Goal: Transaction & Acquisition: Purchase product/service

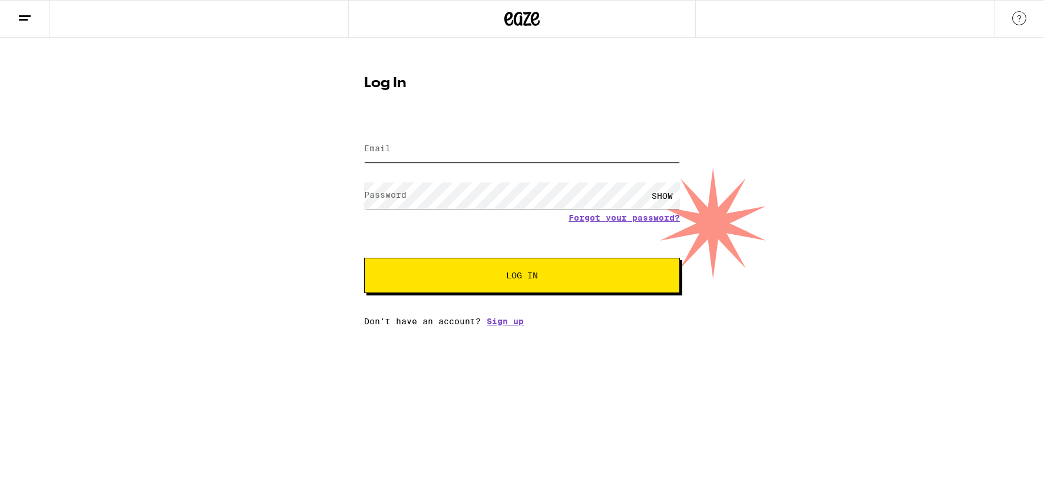
type input "[PERSON_NAME][EMAIL_ADDRESS][DOMAIN_NAME]"
click at [513, 267] on button "Log In" at bounding box center [522, 275] width 316 height 35
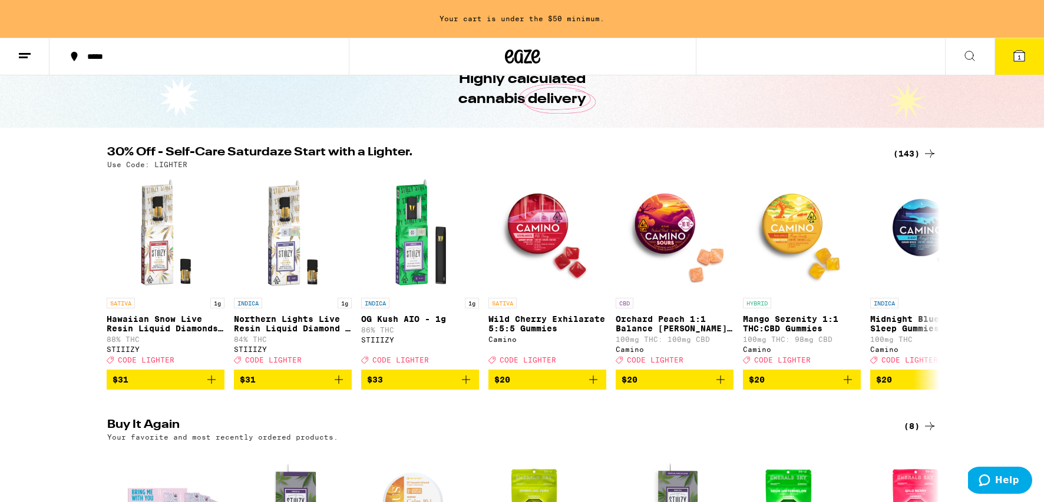
scroll to position [64, 0]
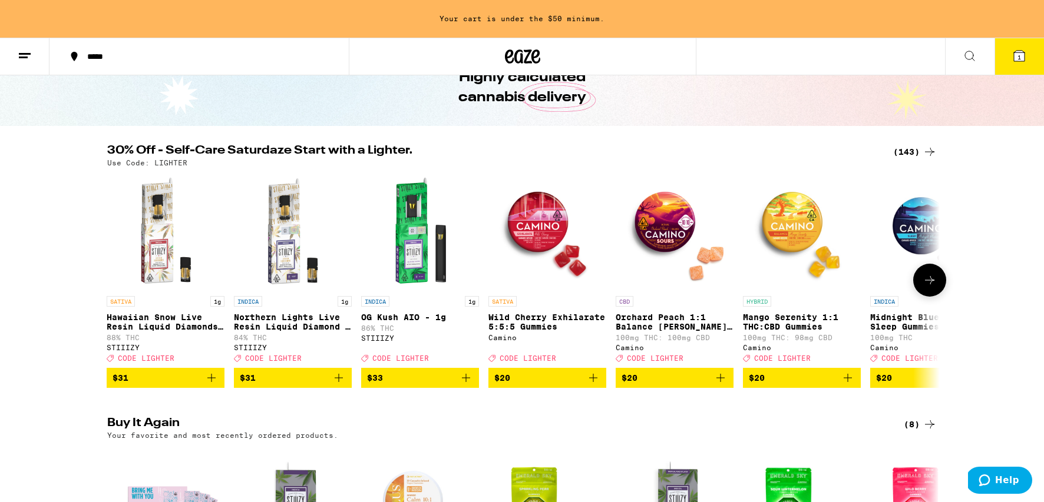
click at [336, 385] on icon "Add to bag" at bounding box center [339, 378] width 14 height 14
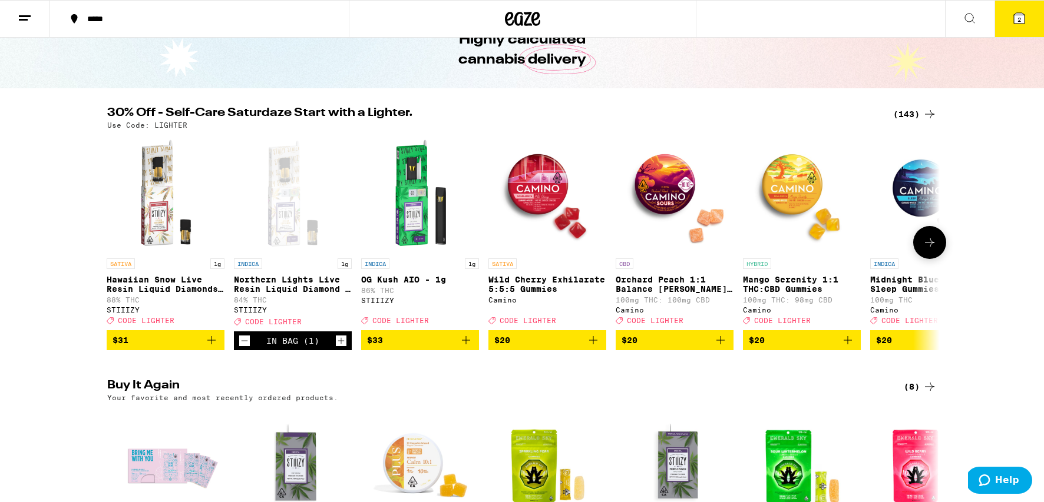
scroll to position [26, 0]
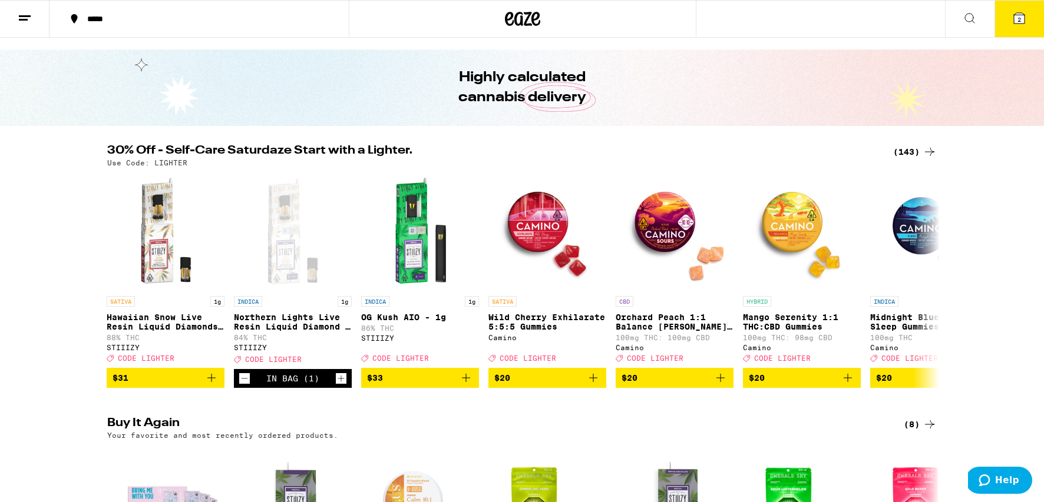
click at [1012, 21] on icon at bounding box center [1019, 18] width 14 height 14
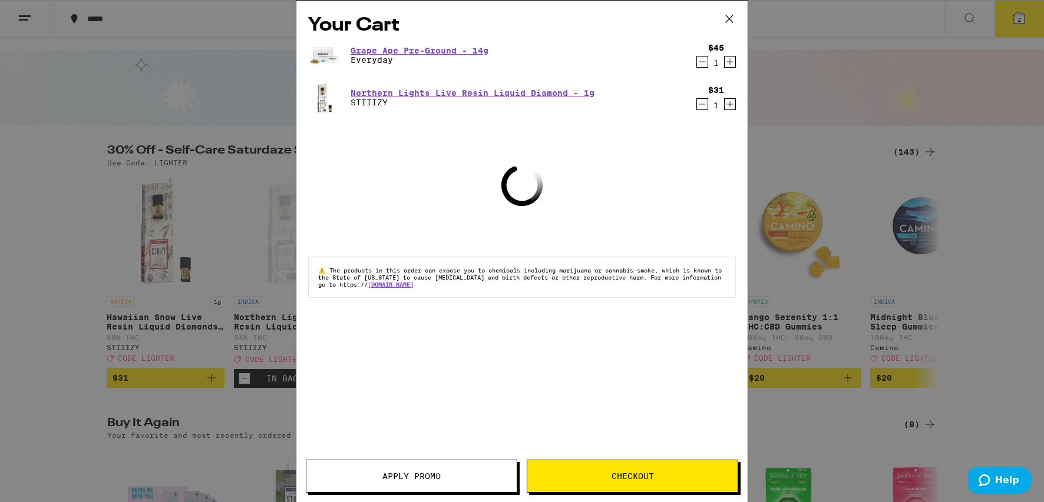
click at [444, 474] on span "Apply Promo" at bounding box center [411, 476] width 210 height 8
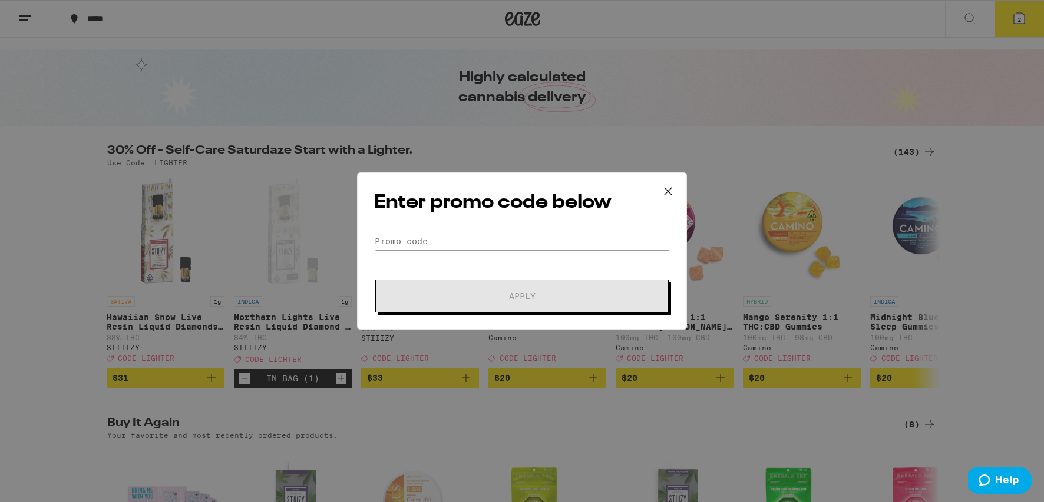
click at [442, 230] on div "Enter promo code below Promo Code Apply" at bounding box center [522, 251] width 330 height 157
click at [438, 239] on input "Promo Code" at bounding box center [522, 242] width 296 height 18
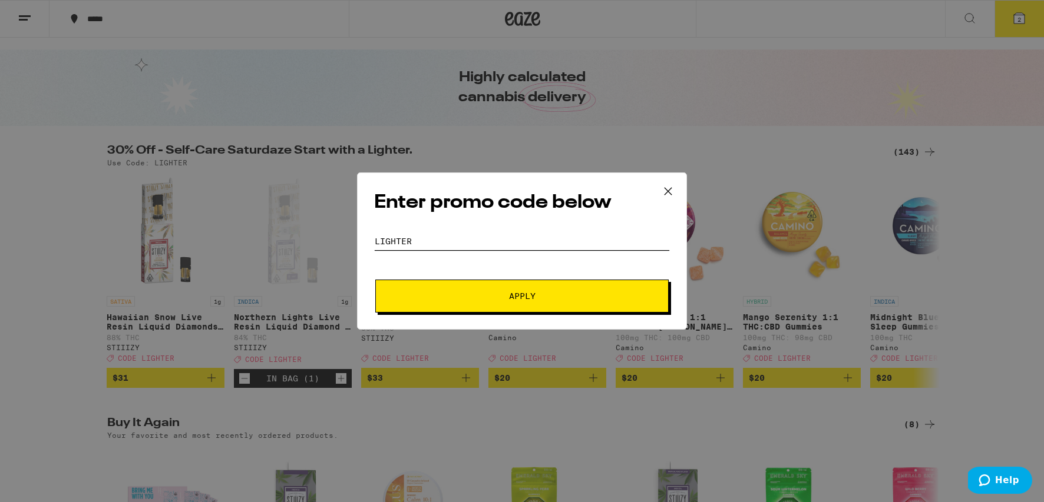
type input "LIGHTER"
click at [517, 292] on span "Apply" at bounding box center [522, 296] width 27 height 8
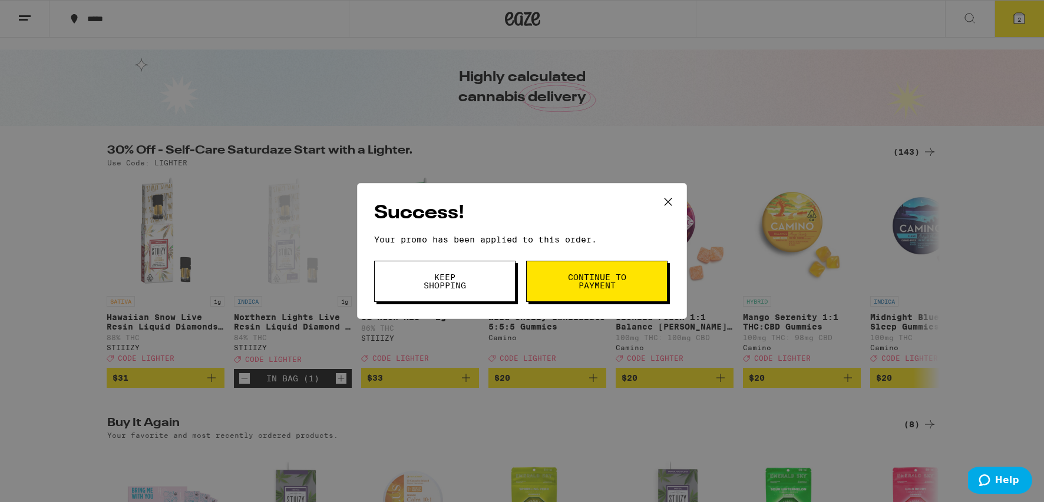
click at [481, 284] on button "Keep Shopping" at bounding box center [444, 281] width 141 height 41
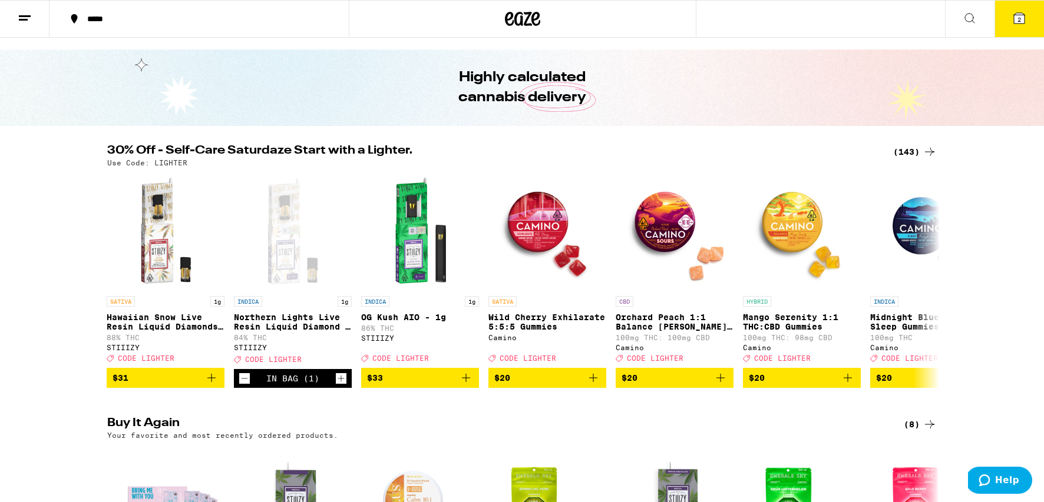
click at [1012, 18] on icon at bounding box center [1019, 18] width 14 height 14
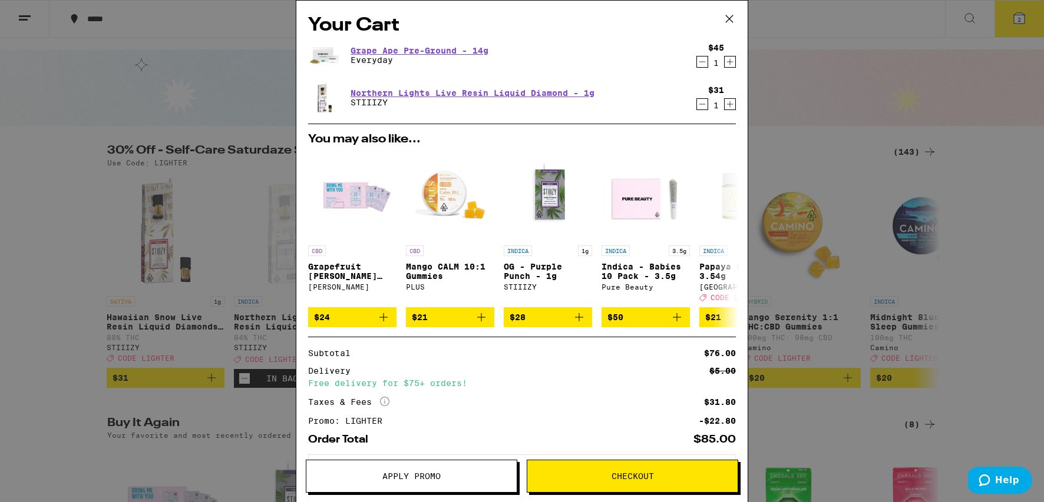
click at [733, 18] on icon at bounding box center [729, 19] width 18 height 18
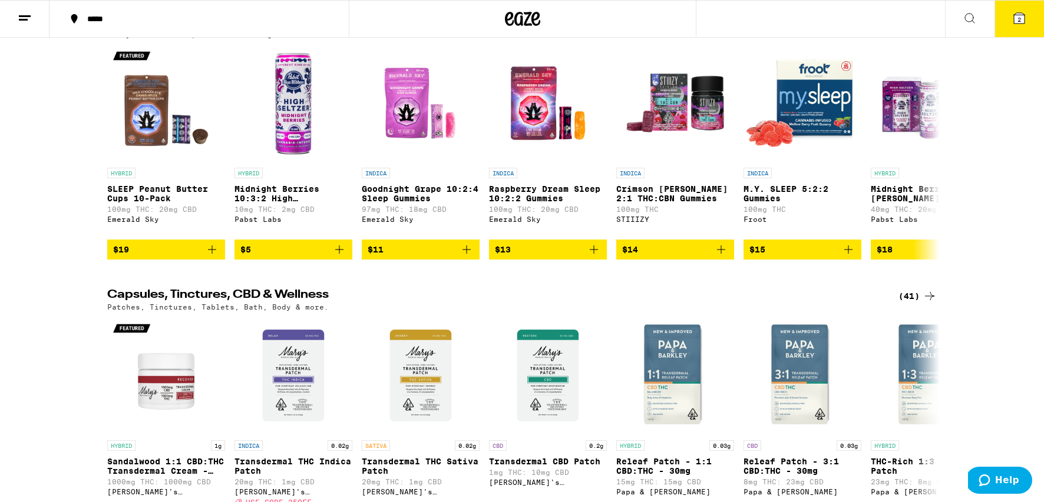
scroll to position [4018, 0]
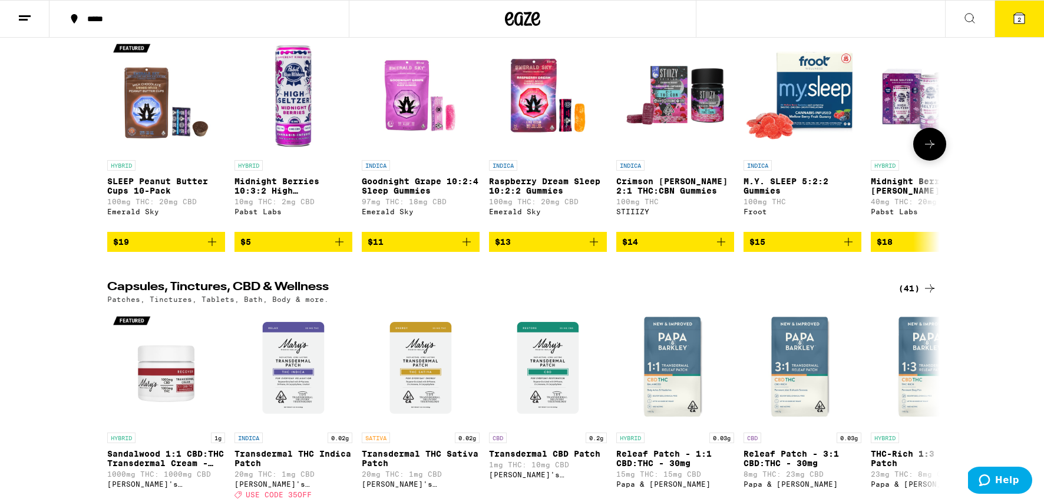
click at [431, 154] on img "Open page for Goodnight Grape 10:2:4 Sleep Gummies from Emerald Sky" at bounding box center [421, 96] width 118 height 118
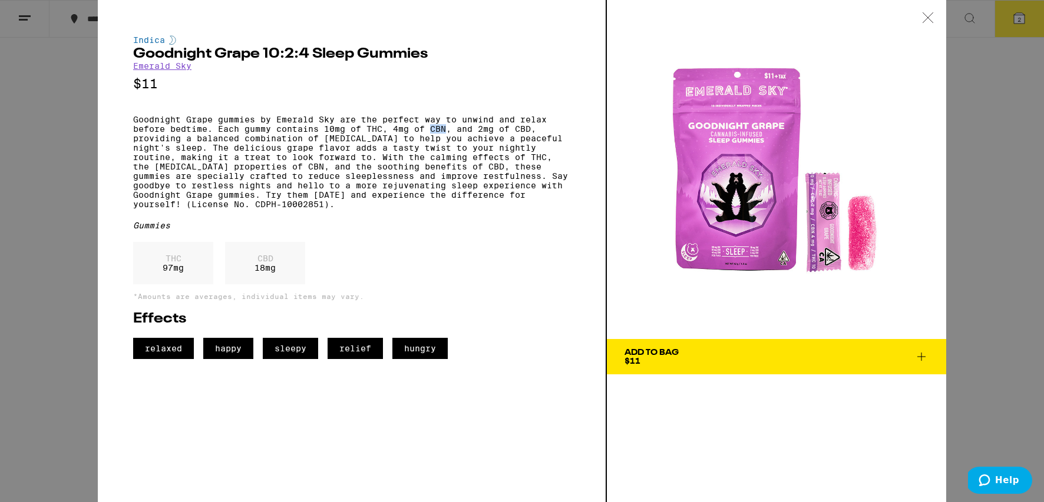
drag, startPoint x: 435, startPoint y: 135, endPoint x: 446, endPoint y: 132, distance: 11.6
click at [446, 132] on p "Goodnight Grape gummies by Emerald Sky are the perfect way to unwind and relax …" at bounding box center [351, 162] width 437 height 94
click at [932, 12] on icon at bounding box center [927, 17] width 10 height 10
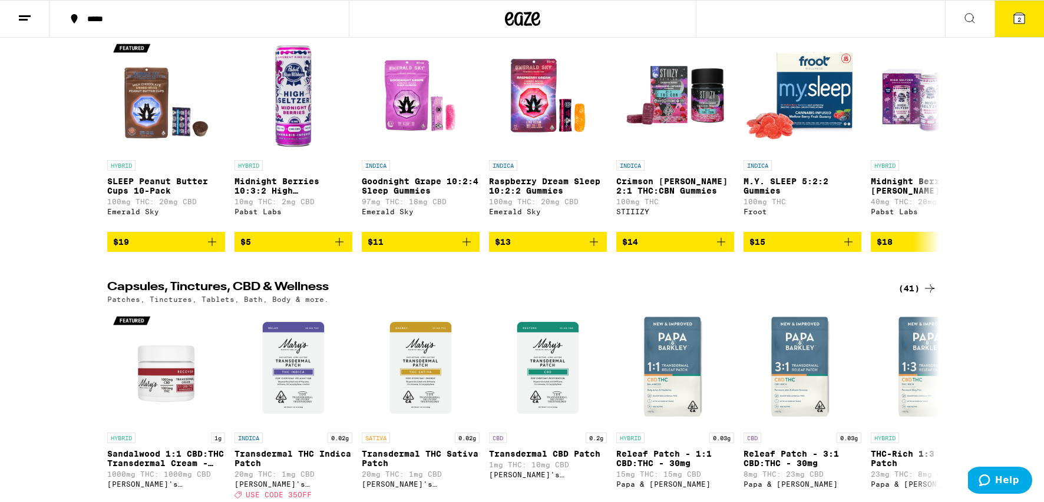
click at [919, 23] on div "(16)" at bounding box center [917, 16] width 38 height 14
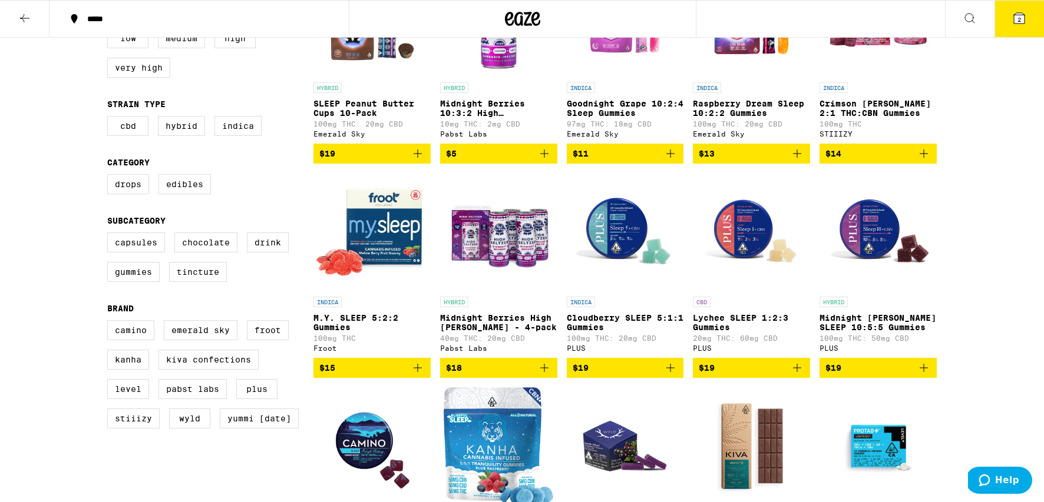
scroll to position [226, 0]
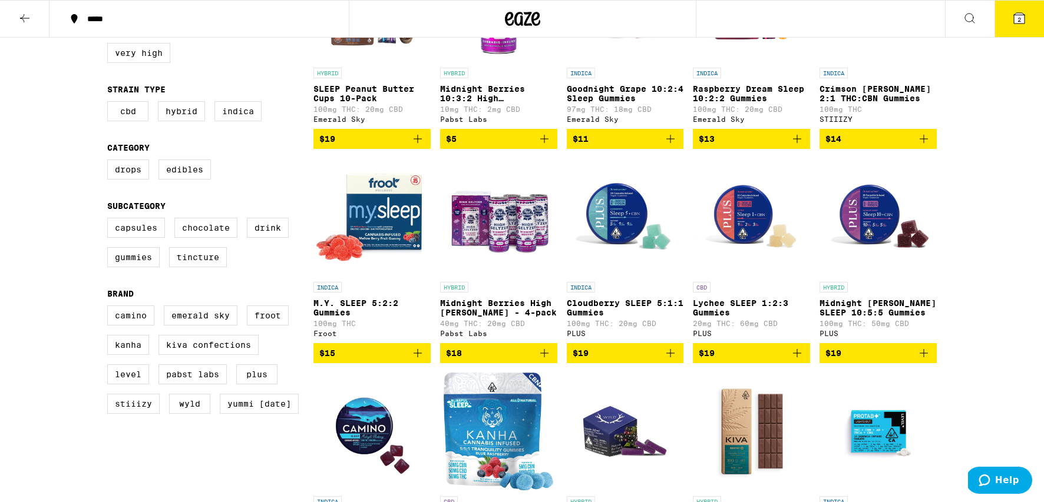
click at [760, 235] on img "Open page for Lychee SLEEP 1:2:3 Gummies from PLUS" at bounding box center [751, 217] width 117 height 118
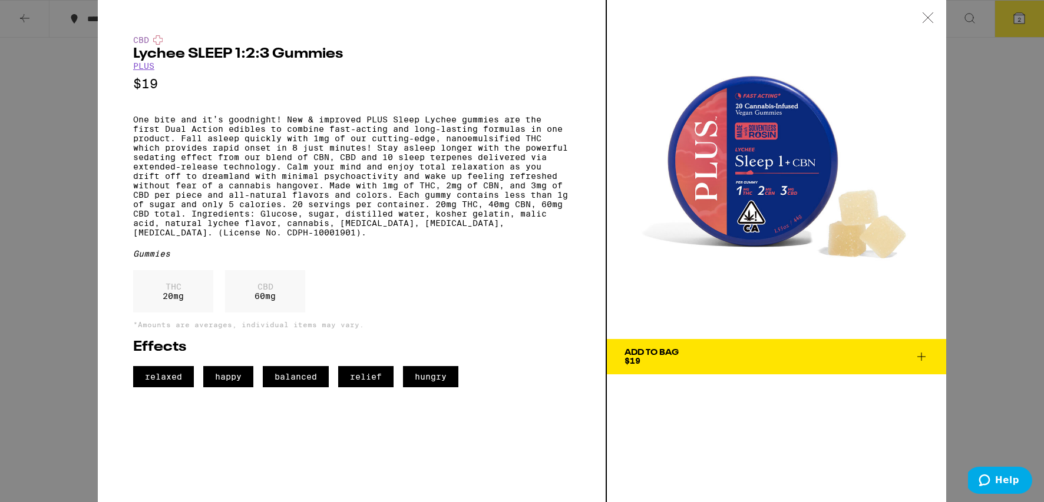
click at [929, 16] on icon at bounding box center [928, 17] width 12 height 11
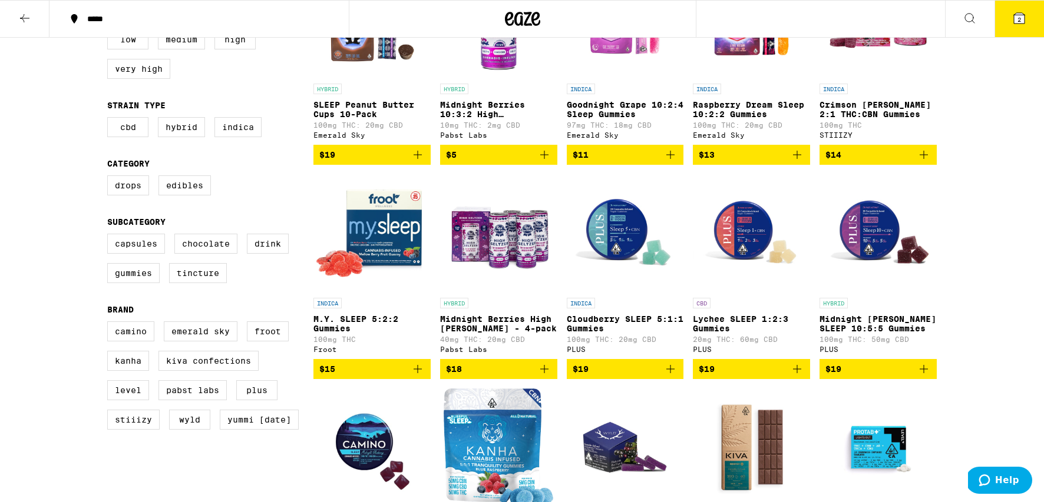
scroll to position [211, 0]
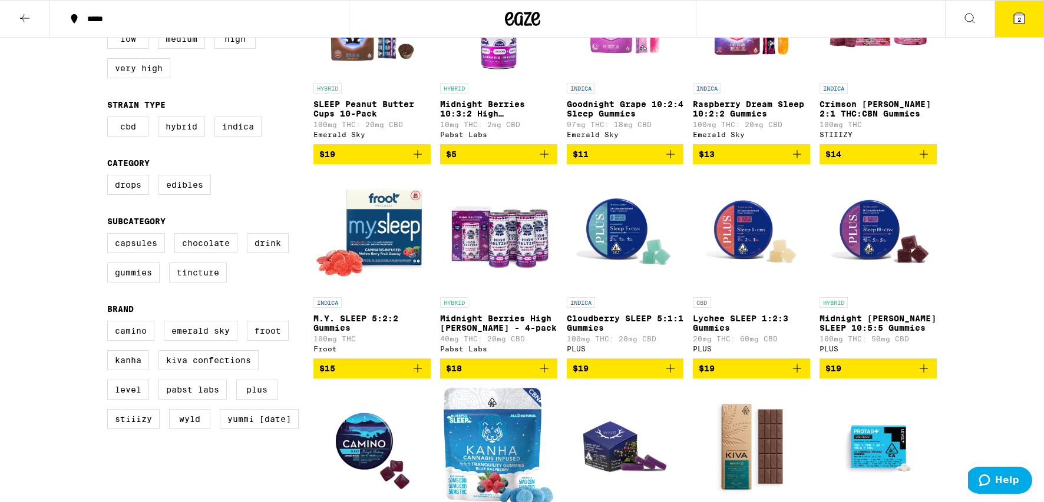
click at [399, 241] on img "Open page for M.Y. SLEEP 5:2:2 Gummies from Froot" at bounding box center [371, 233] width 117 height 118
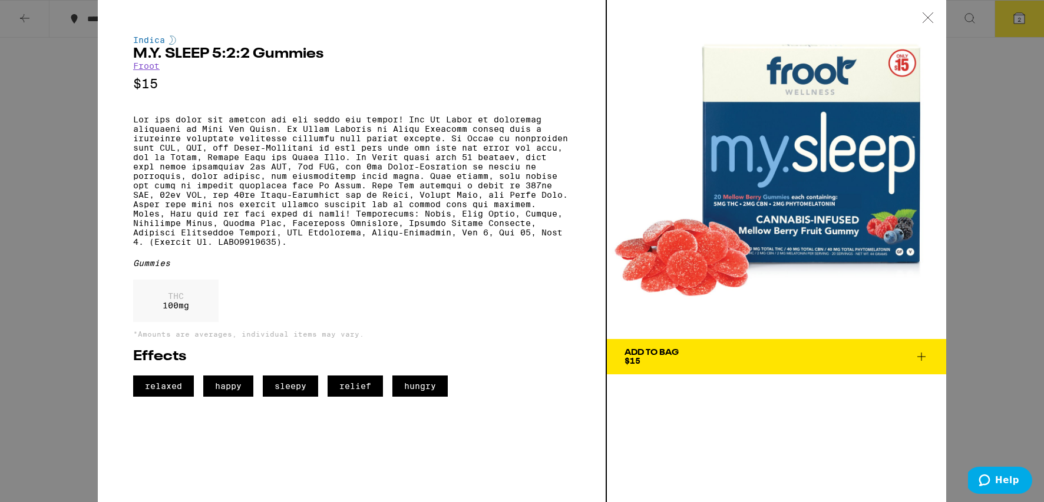
click at [928, 16] on icon at bounding box center [928, 17] width 12 height 11
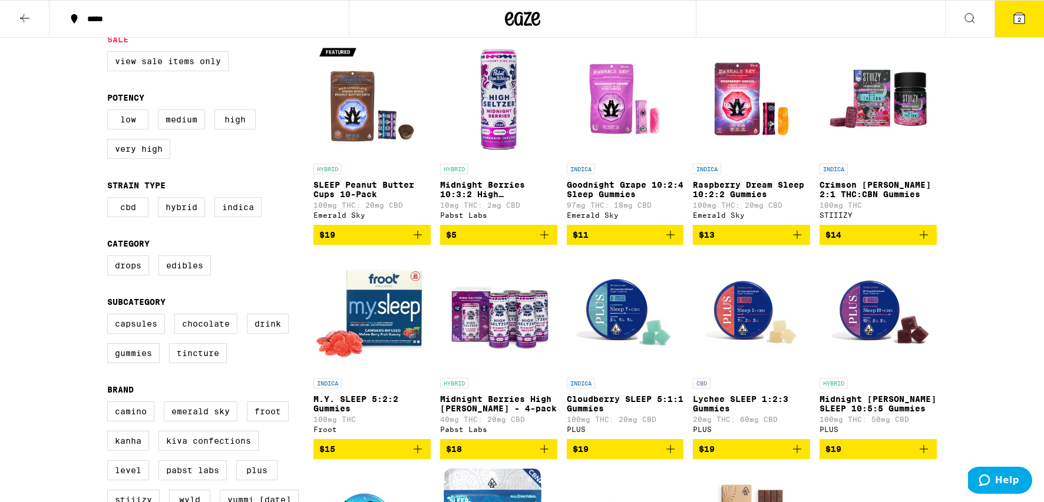
scroll to position [128, 0]
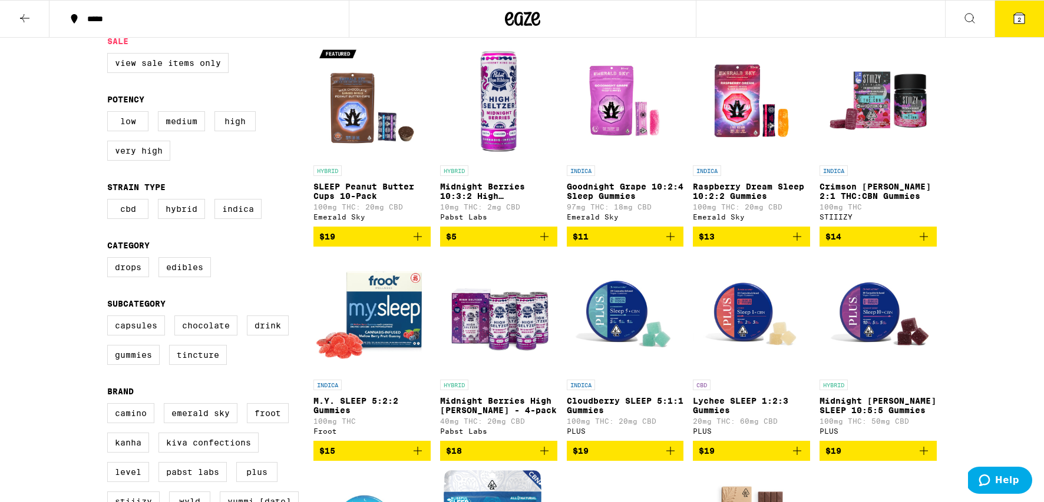
click at [673, 244] on icon "Add to bag" at bounding box center [670, 237] width 14 height 14
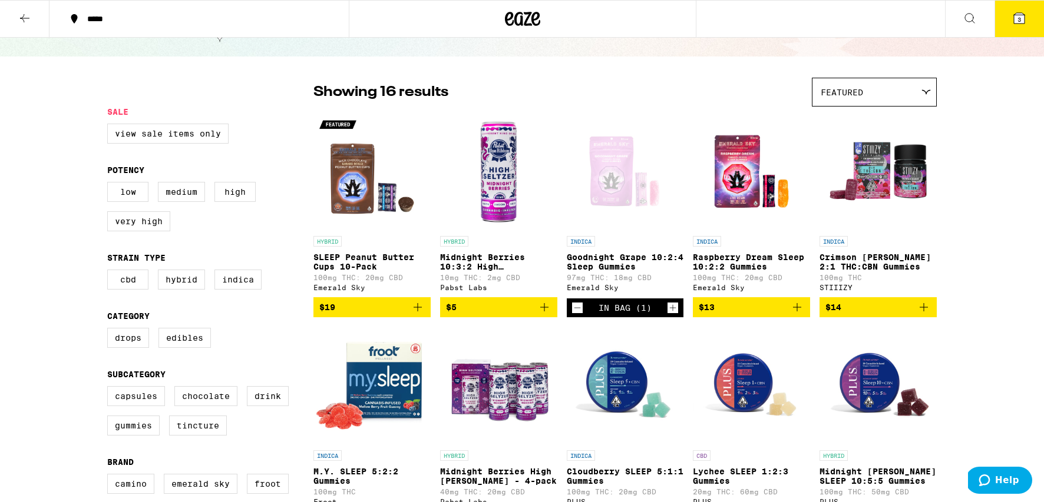
scroll to position [13, 0]
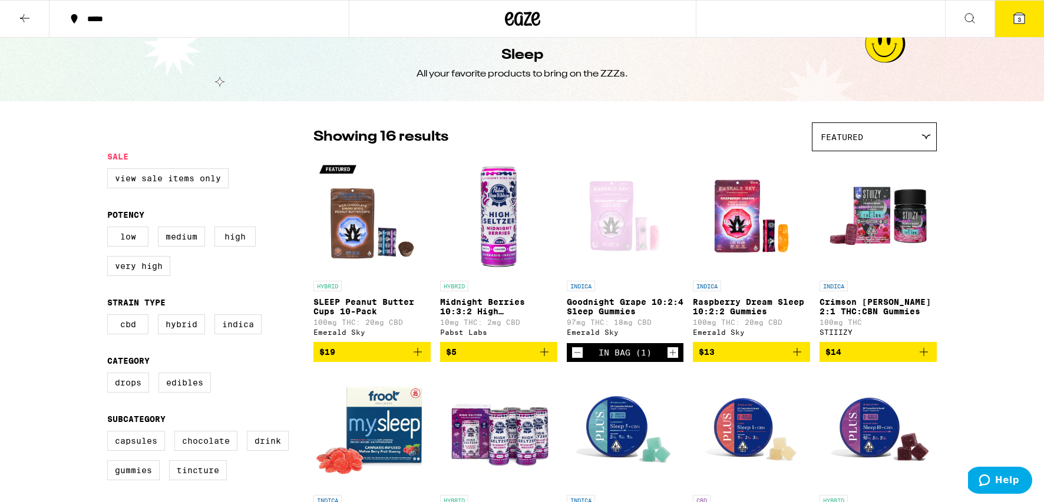
click at [1014, 18] on icon at bounding box center [1019, 18] width 11 height 11
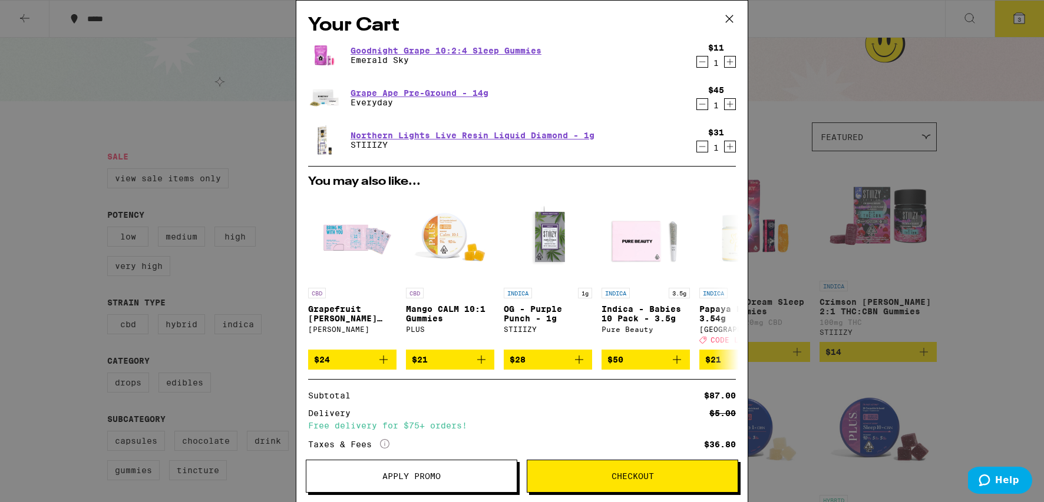
click at [730, 15] on icon at bounding box center [729, 19] width 18 height 18
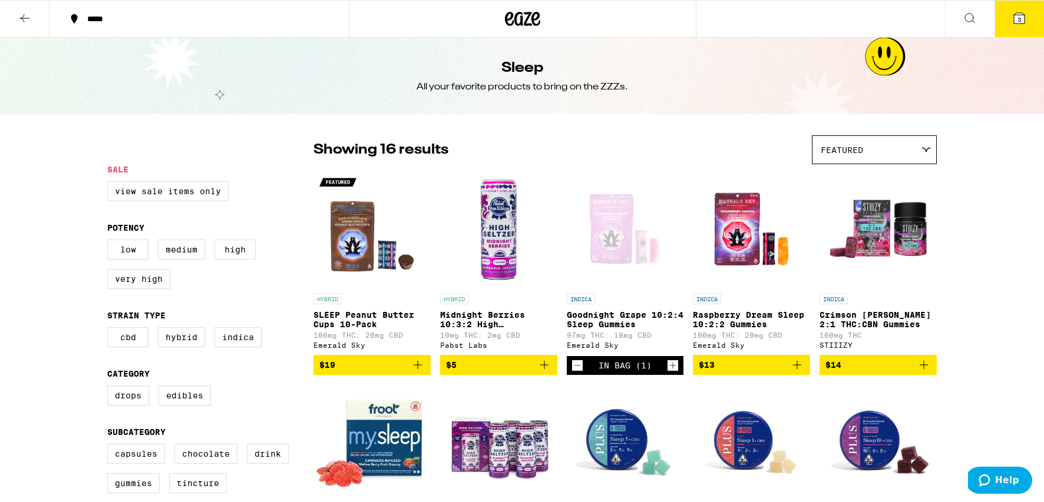
drag, startPoint x: 27, startPoint y: 19, endPoint x: 33, endPoint y: 22, distance: 6.9
click at [27, 19] on icon at bounding box center [25, 18] width 14 height 14
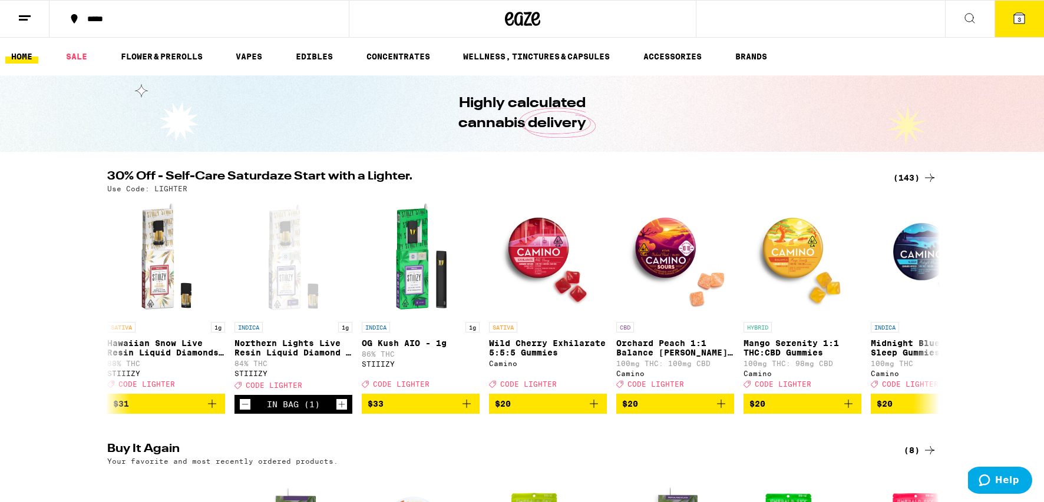
click at [922, 121] on div "Highly calculated cannabis delivery" at bounding box center [522, 113] width 1044 height 77
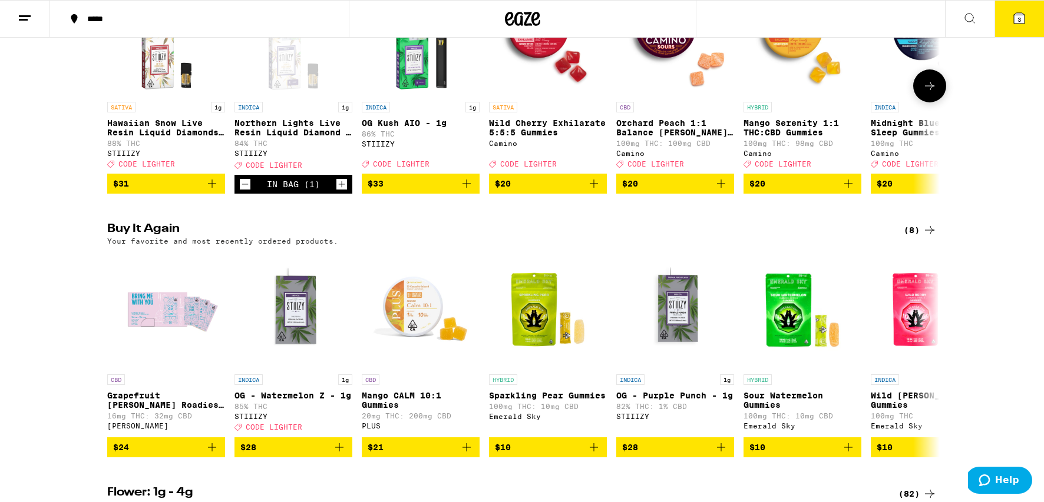
click at [244, 191] on icon "Decrement" at bounding box center [245, 184] width 11 height 14
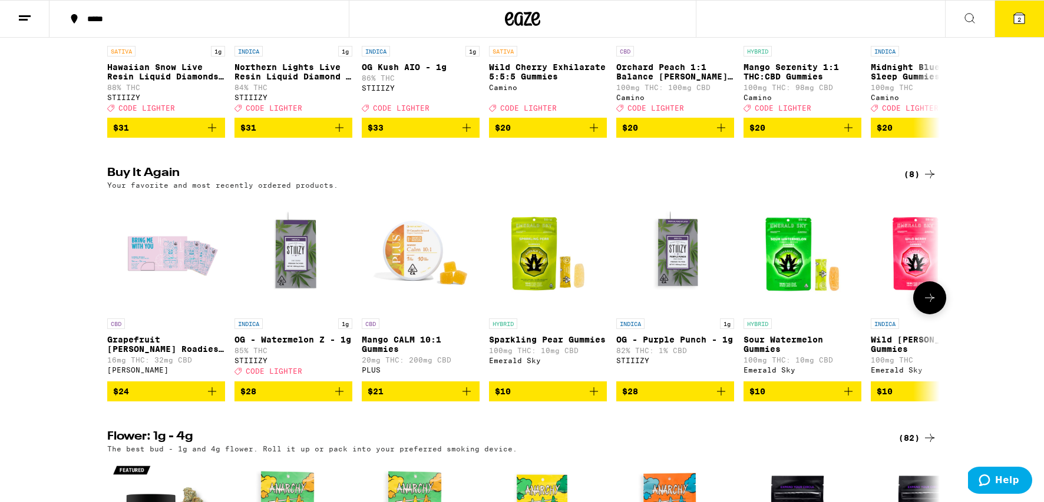
scroll to position [300, 0]
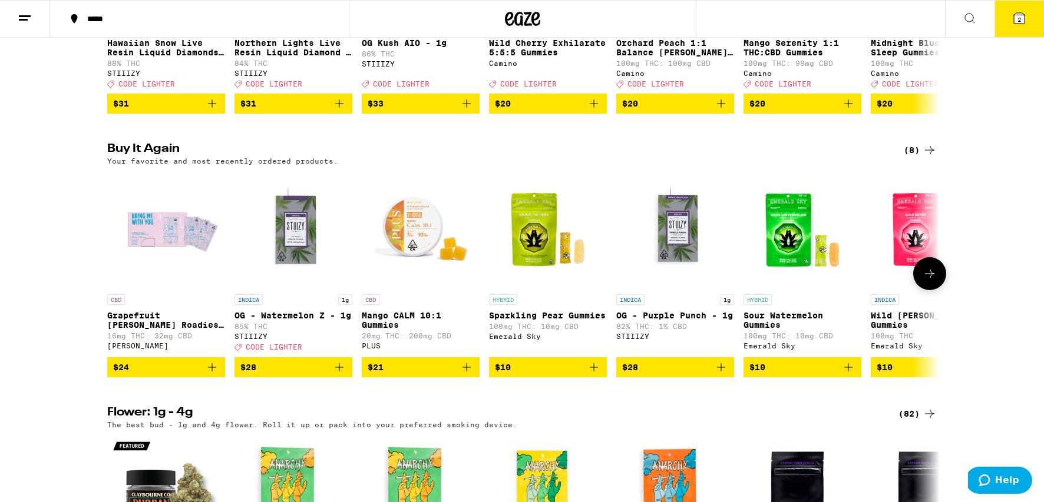
click at [340, 375] on icon "Add to bag" at bounding box center [339, 367] width 14 height 14
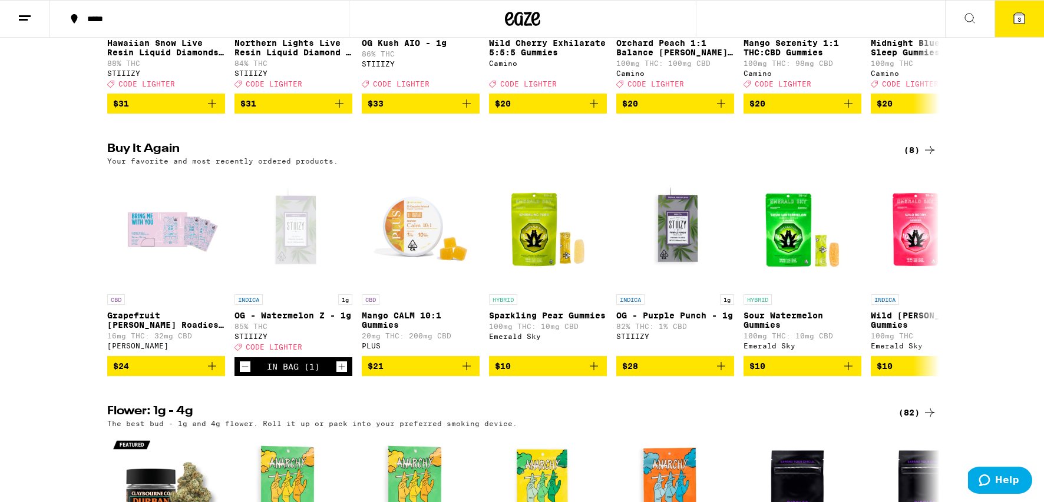
click at [1020, 21] on span "3" at bounding box center [1019, 19] width 4 height 7
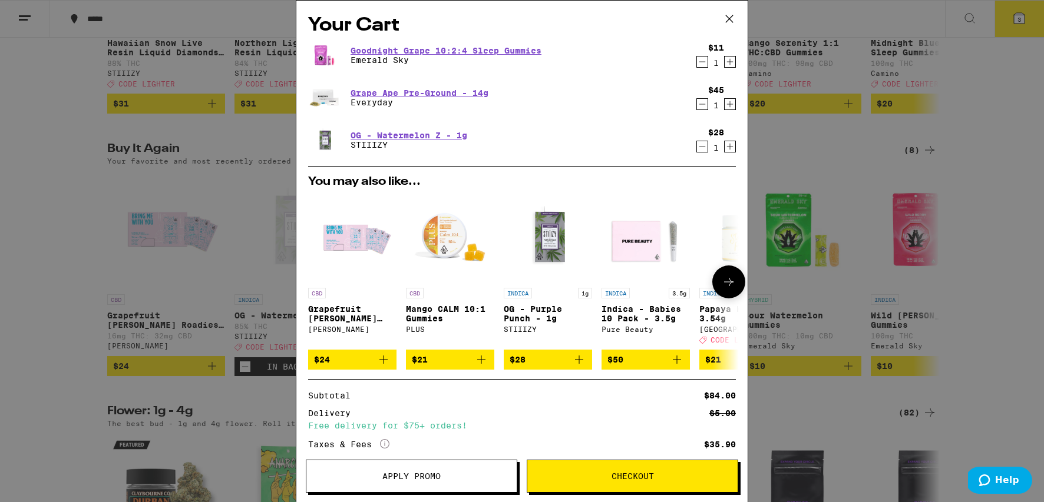
scroll to position [103, 0]
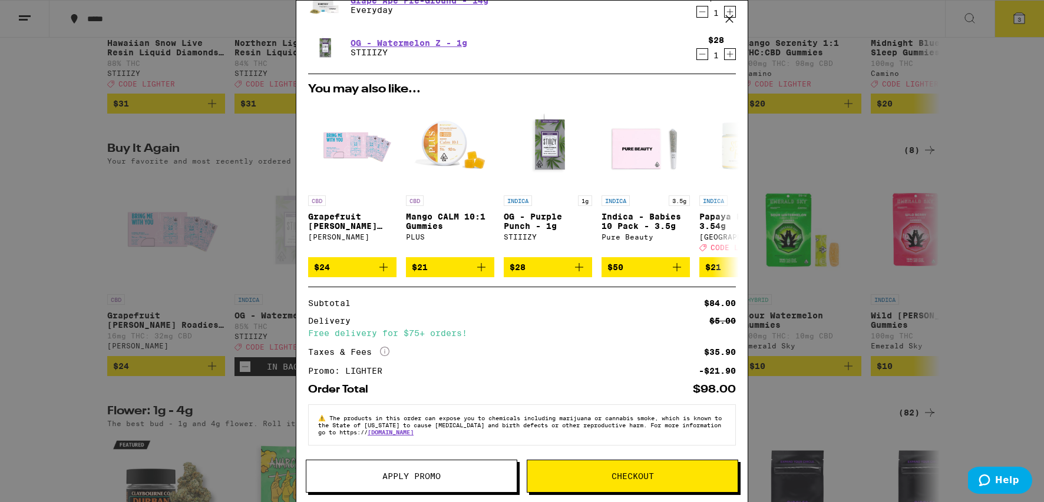
click at [653, 484] on button "Checkout" at bounding box center [632, 476] width 211 height 33
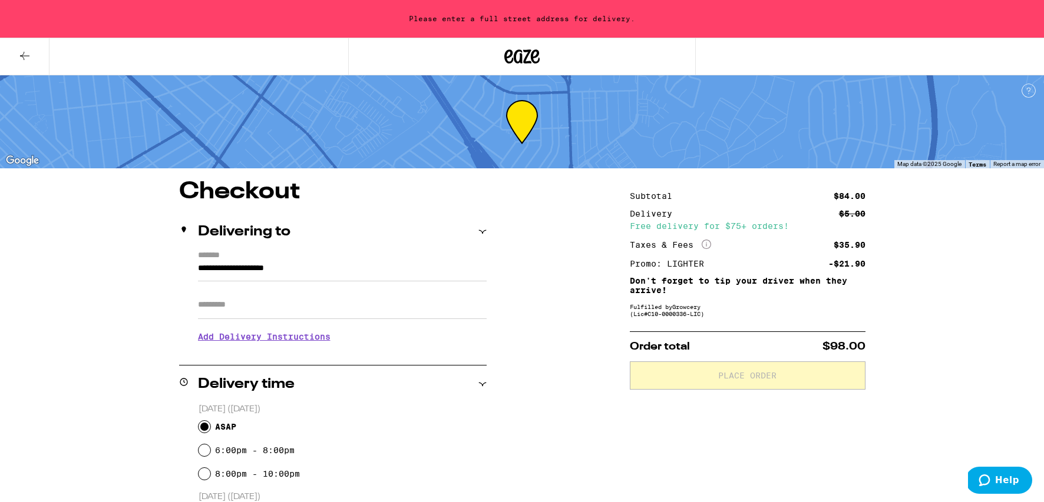
click at [342, 272] on input "**********" at bounding box center [342, 272] width 289 height 20
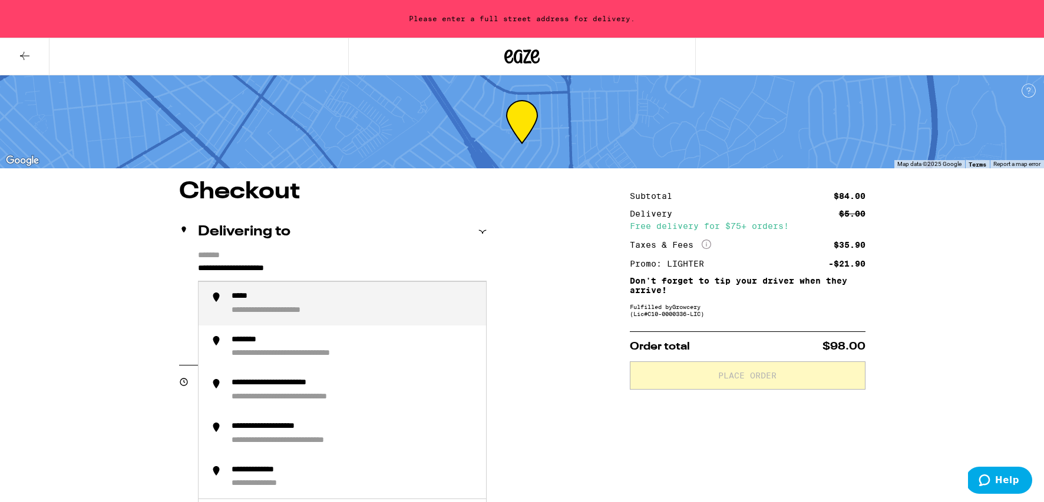
drag, startPoint x: 297, startPoint y: 272, endPoint x: 140, endPoint y: 257, distance: 158.6
click at [246, 302] on div "**********" at bounding box center [276, 297] width 91 height 11
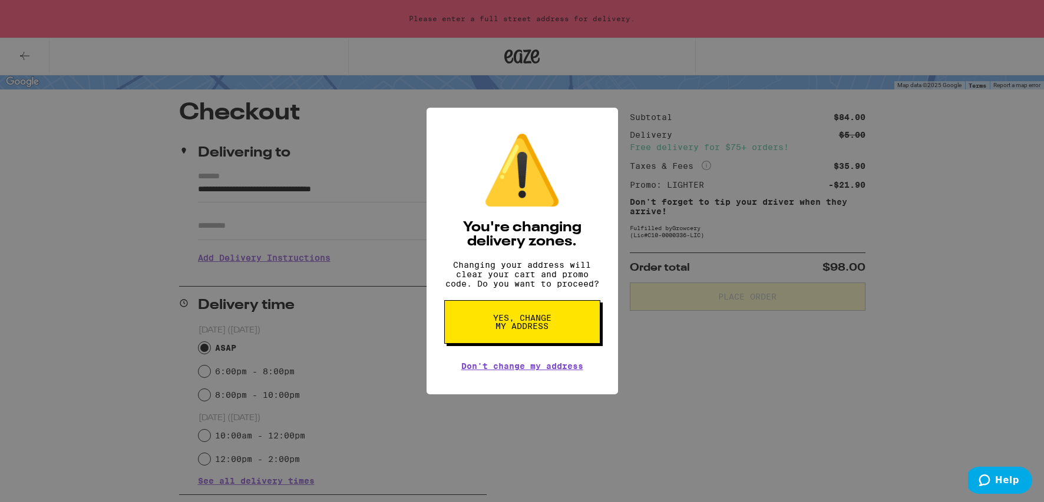
scroll to position [89, 0]
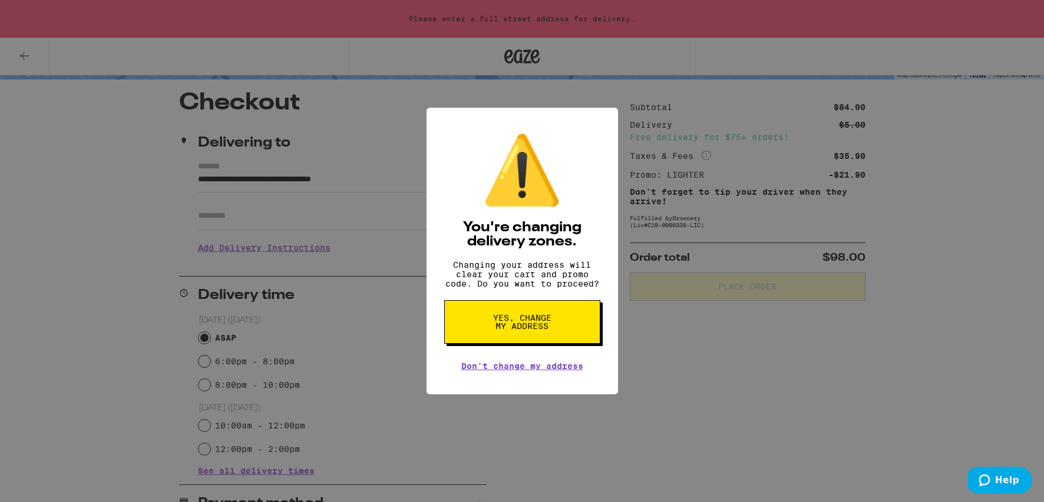
click at [540, 330] on span "Yes, change my address" at bounding box center [522, 322] width 61 height 16
type input "**********"
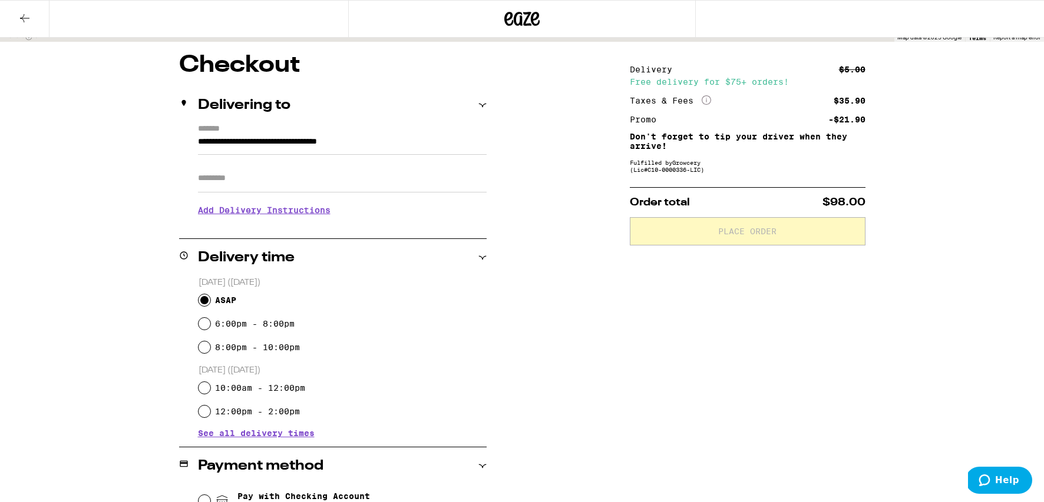
scroll to position [51, 0]
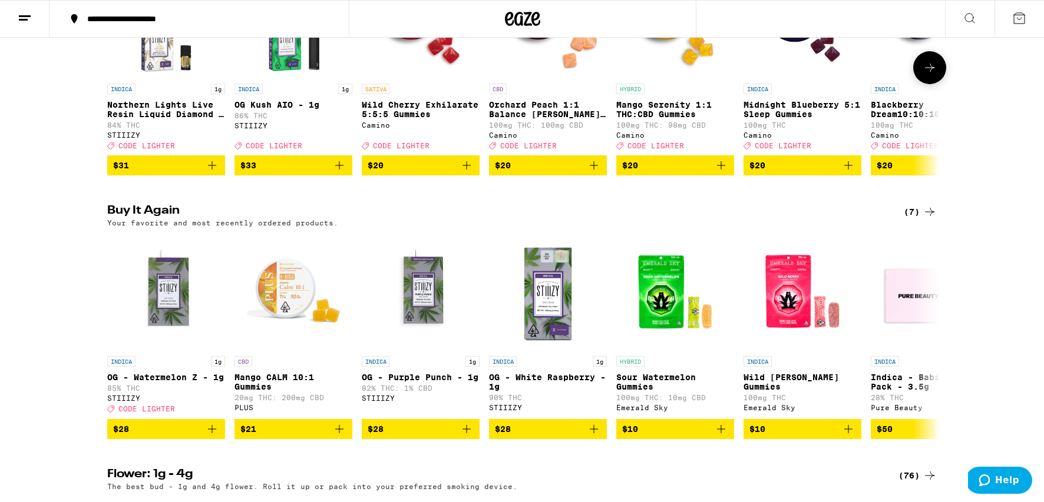
scroll to position [248, 0]
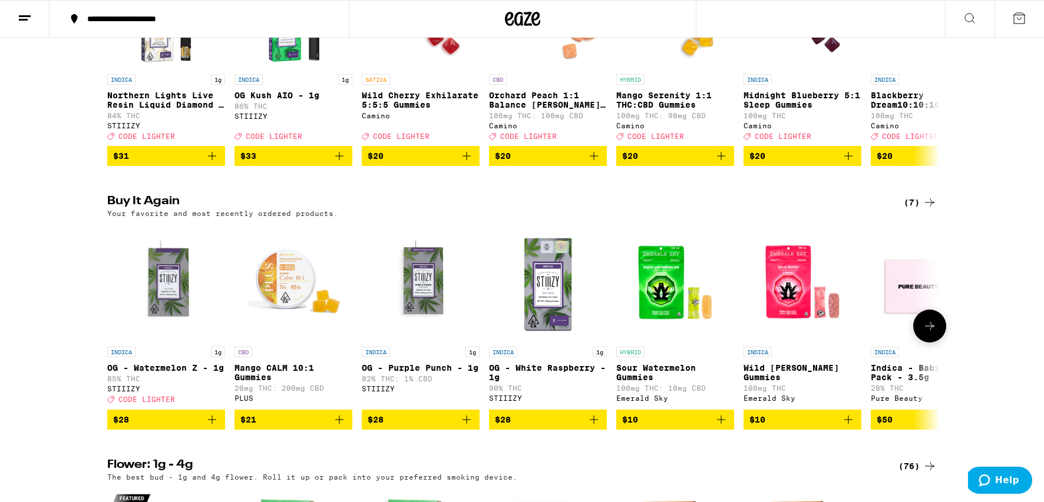
click at [214, 427] on icon "Add to bag" at bounding box center [212, 420] width 14 height 14
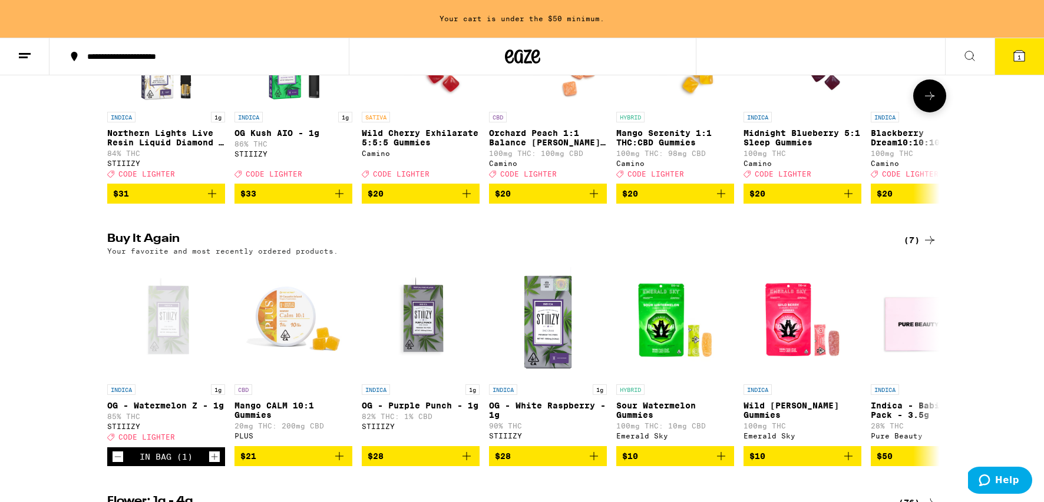
scroll to position [286, 0]
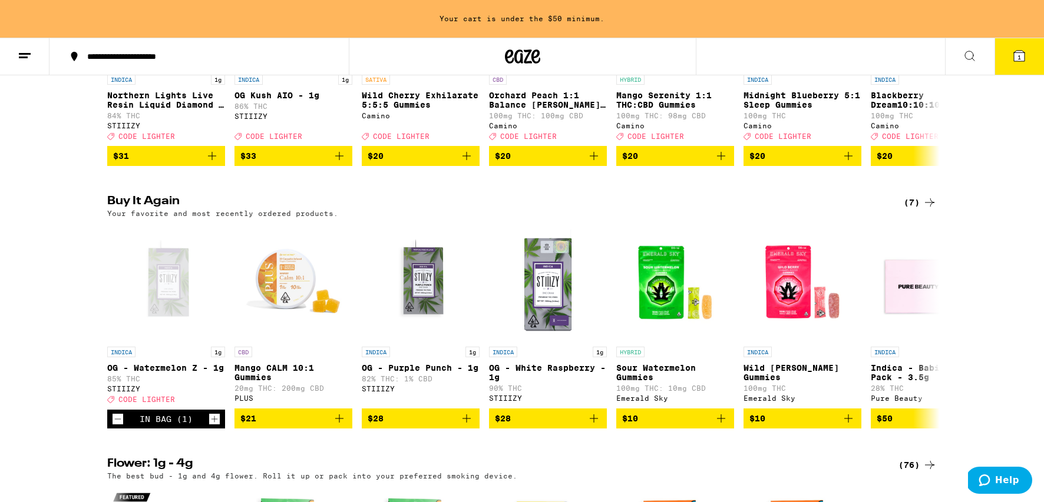
click at [1014, 54] on icon at bounding box center [1019, 56] width 11 height 11
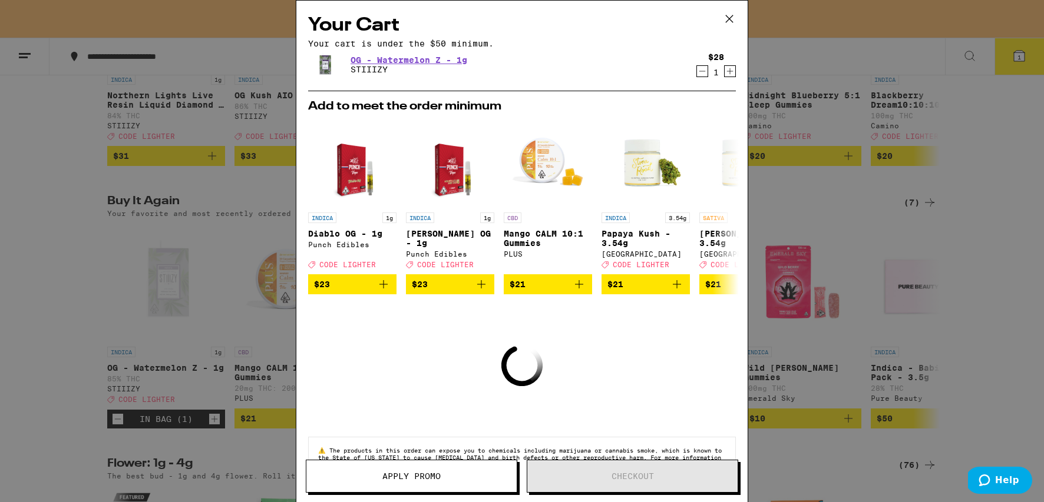
click at [440, 468] on button "Apply Promo" at bounding box center [411, 476] width 211 height 33
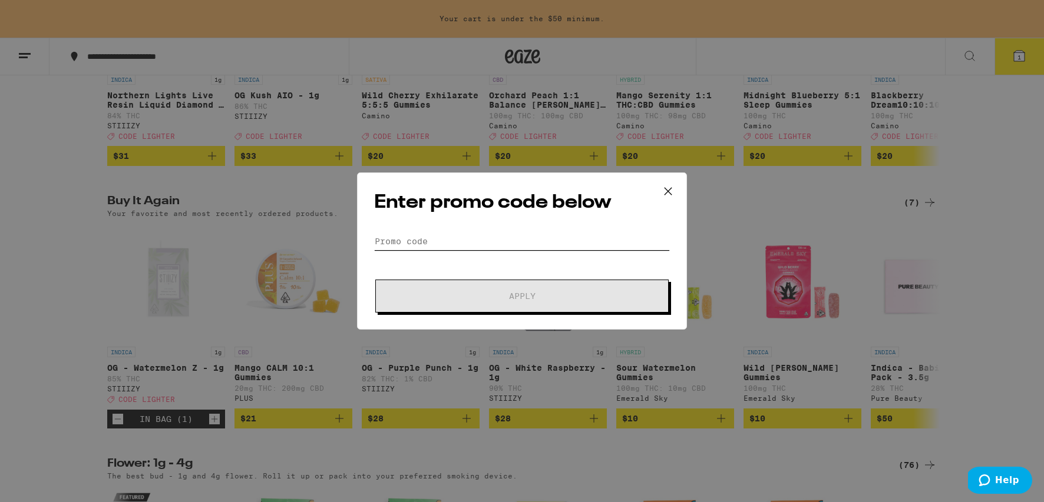
click at [457, 240] on input "Promo Code" at bounding box center [522, 242] width 296 height 18
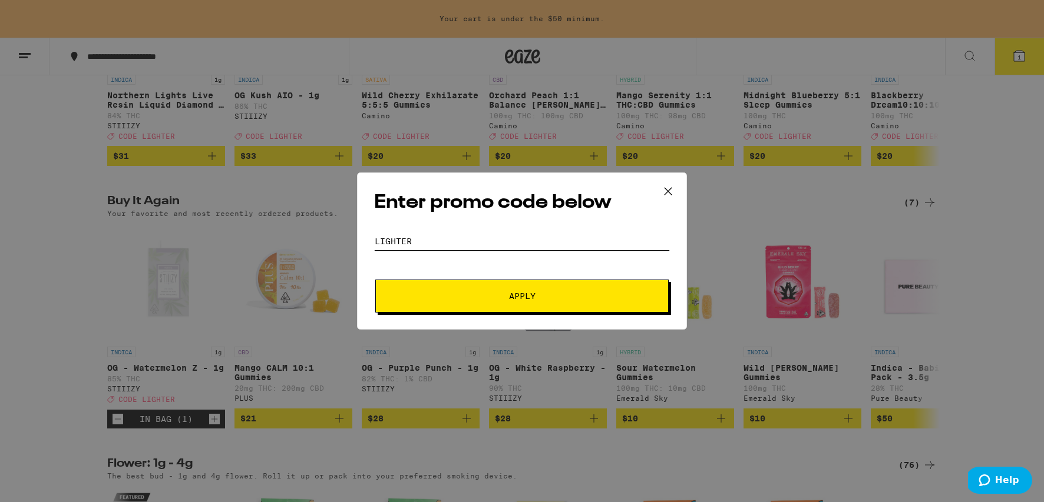
type input "LIGHTER"
click at [499, 298] on span "Apply" at bounding box center [522, 296] width 212 height 8
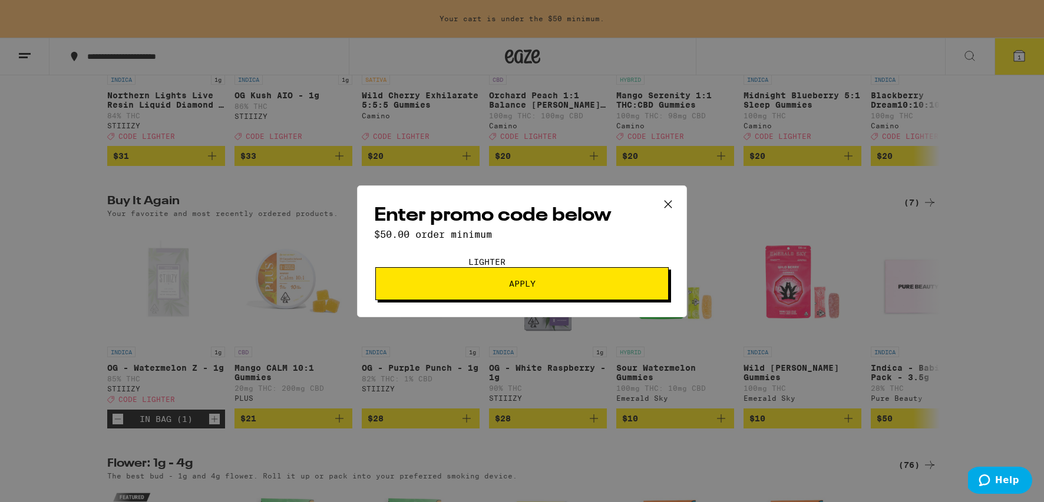
click at [669, 196] on icon at bounding box center [668, 205] width 18 height 18
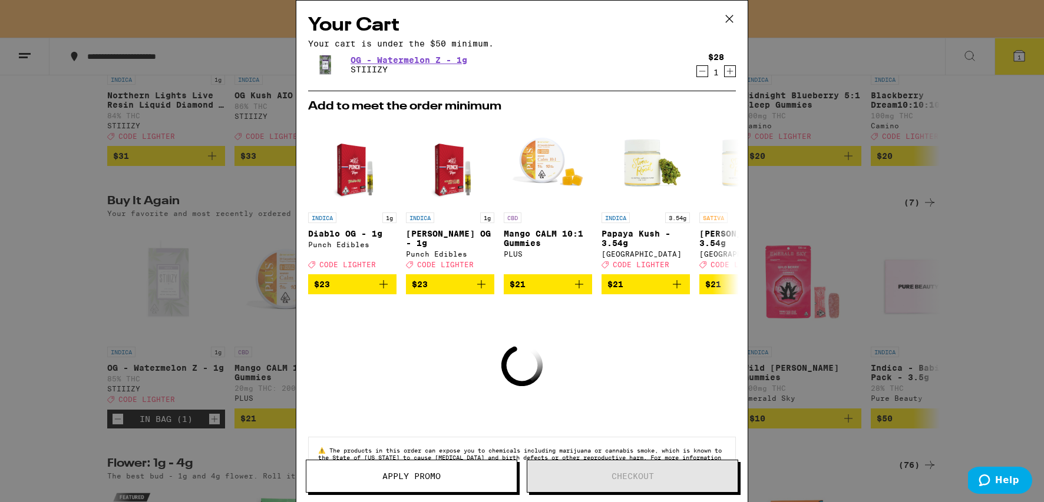
click at [730, 16] on icon at bounding box center [729, 19] width 18 height 18
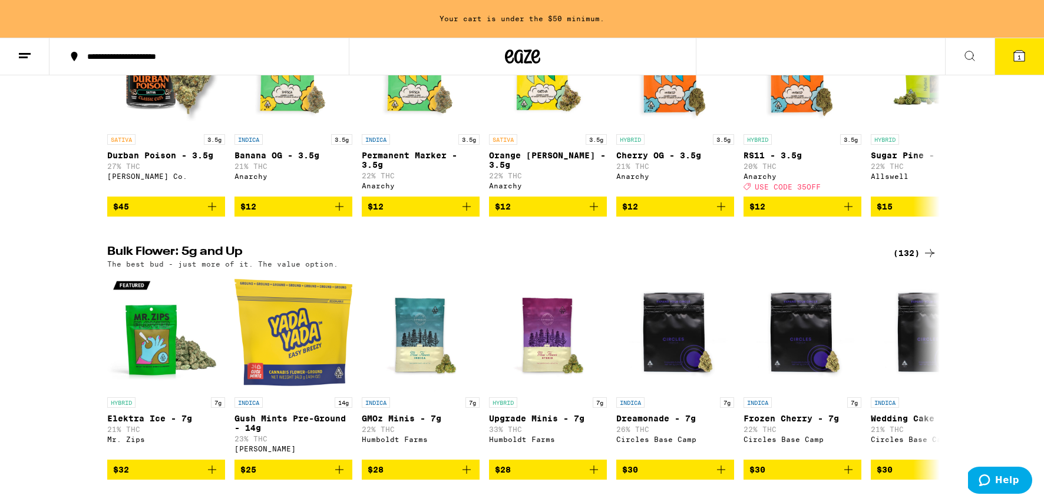
scroll to position [837, 0]
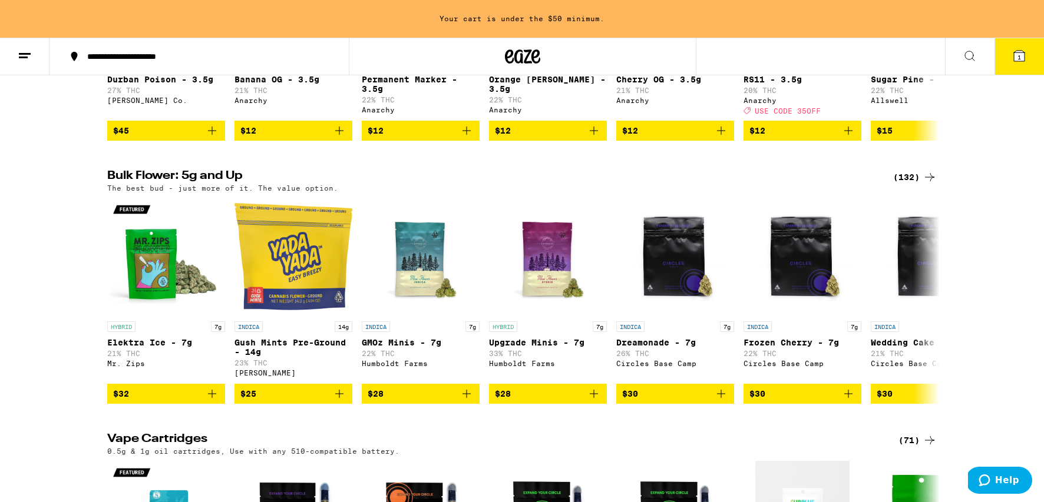
click at [914, 184] on div "(132)" at bounding box center [915, 177] width 44 height 14
click at [913, 184] on div "(132)" at bounding box center [915, 177] width 44 height 14
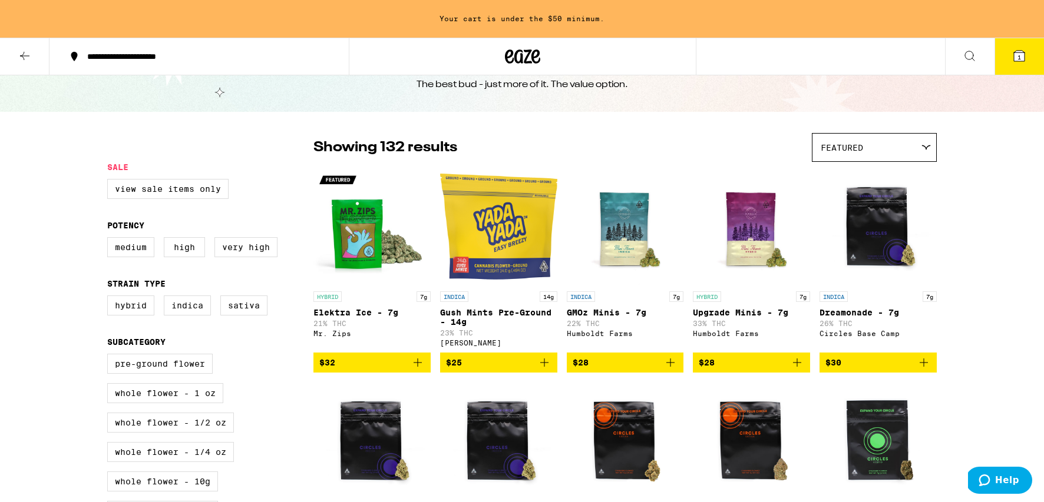
scroll to position [42, 0]
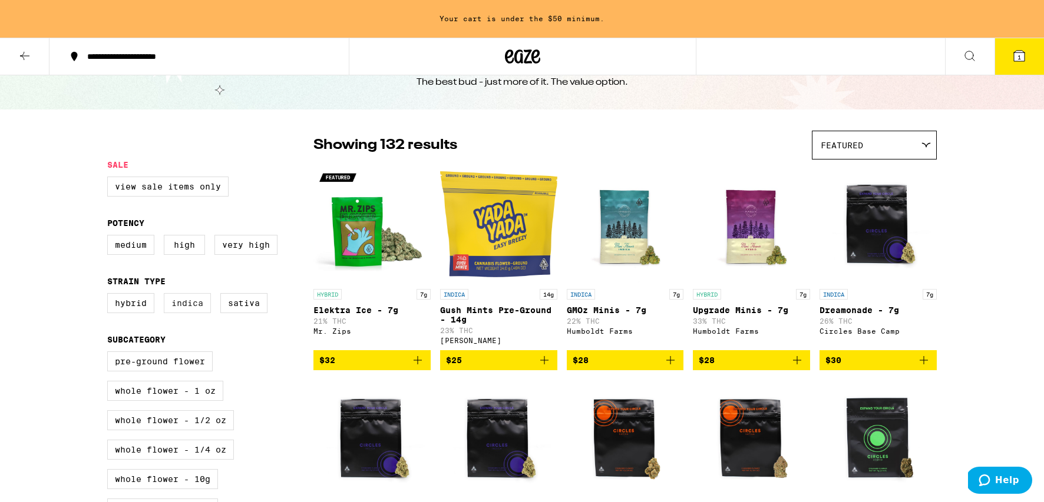
click at [194, 312] on label "Indica" at bounding box center [187, 303] width 47 height 20
click at [110, 296] on input "Indica" at bounding box center [110, 295] width 1 height 1
checkbox input "true"
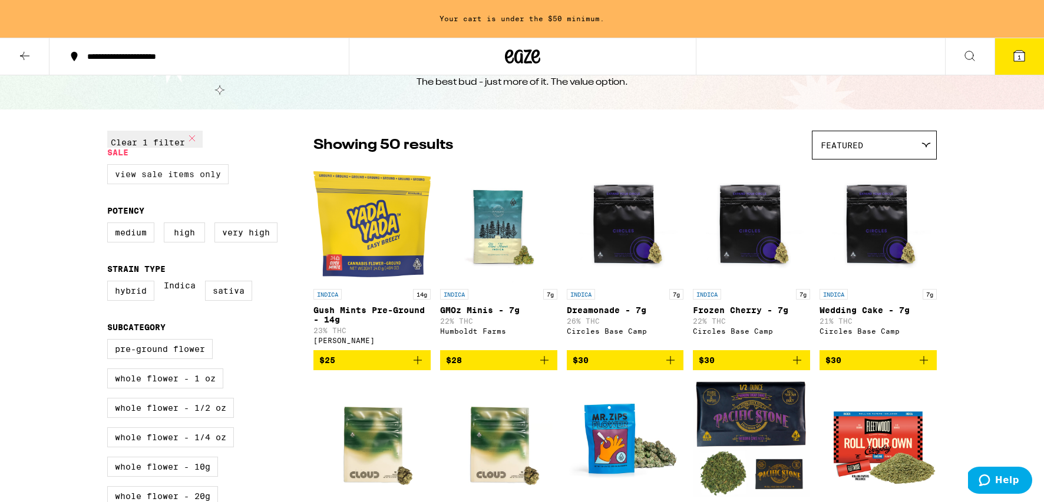
click at [191, 184] on label "View Sale Items Only" at bounding box center [167, 174] width 121 height 20
click at [110, 167] on input "View Sale Items Only" at bounding box center [110, 166] width 1 height 1
checkbox input "true"
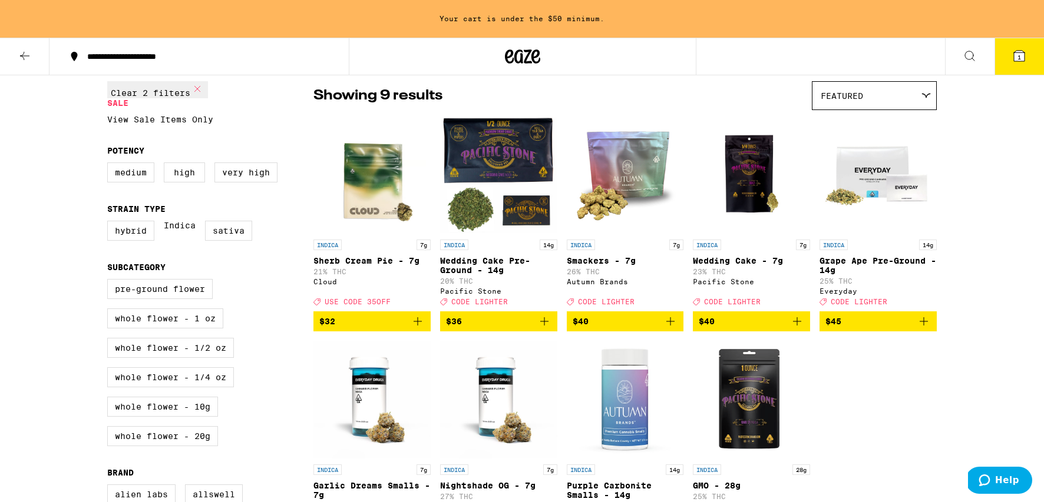
scroll to position [94, 0]
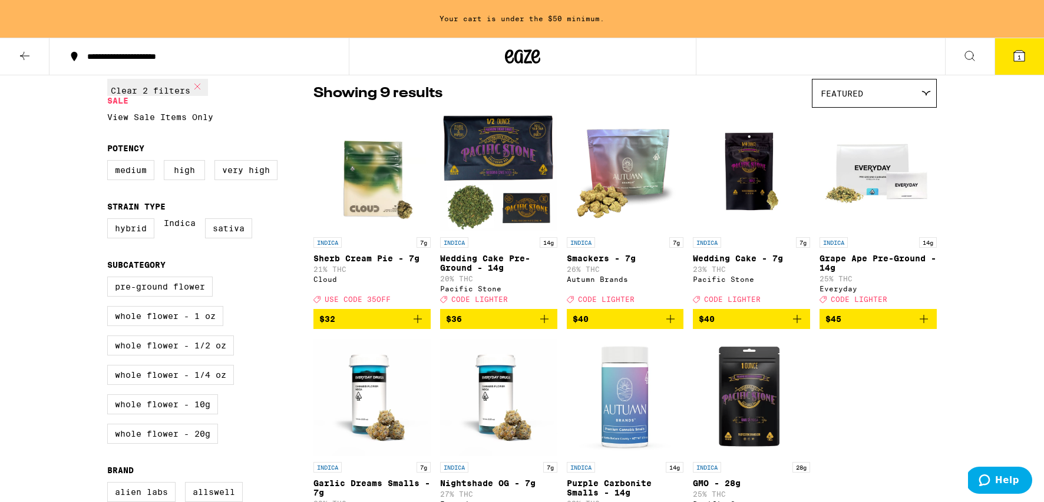
click at [925, 326] on icon "Add to bag" at bounding box center [924, 319] width 14 height 14
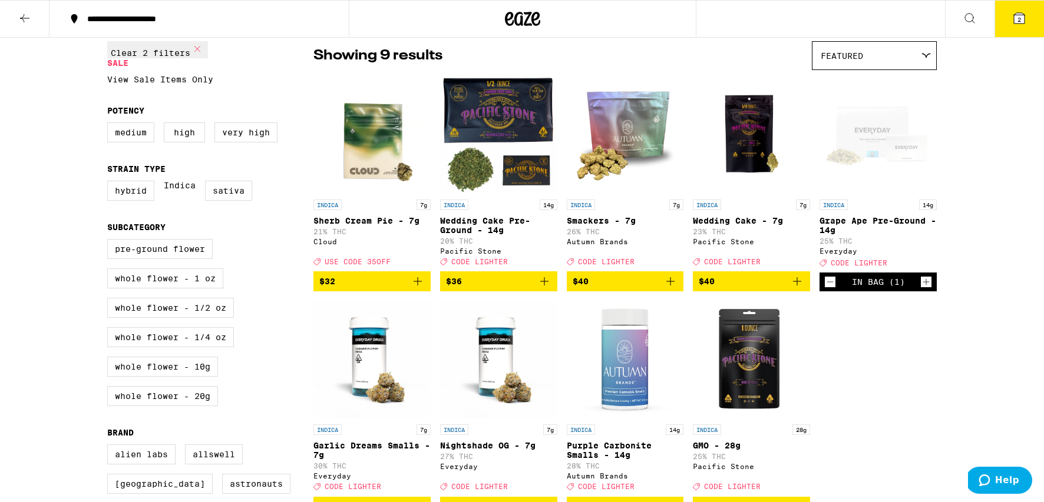
scroll to position [57, 0]
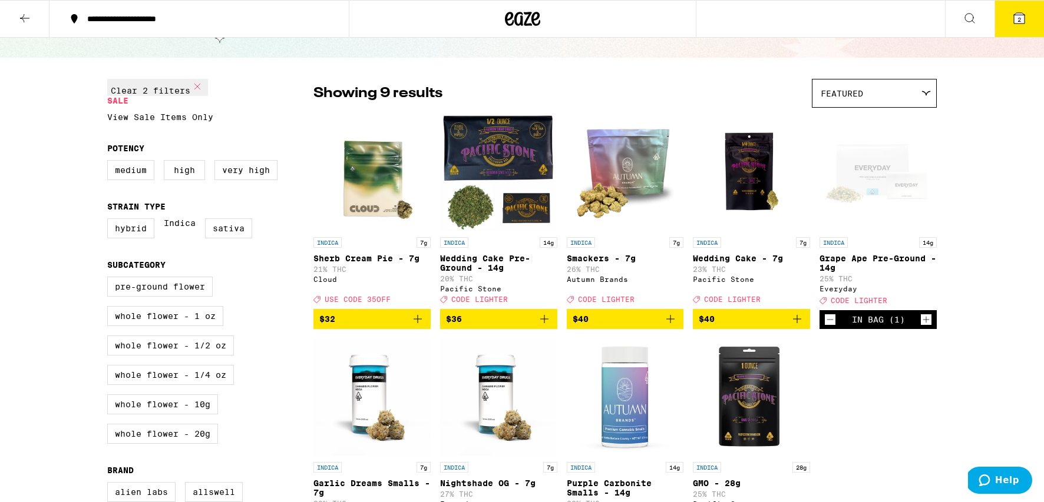
click at [32, 17] on button at bounding box center [24, 19] width 49 height 37
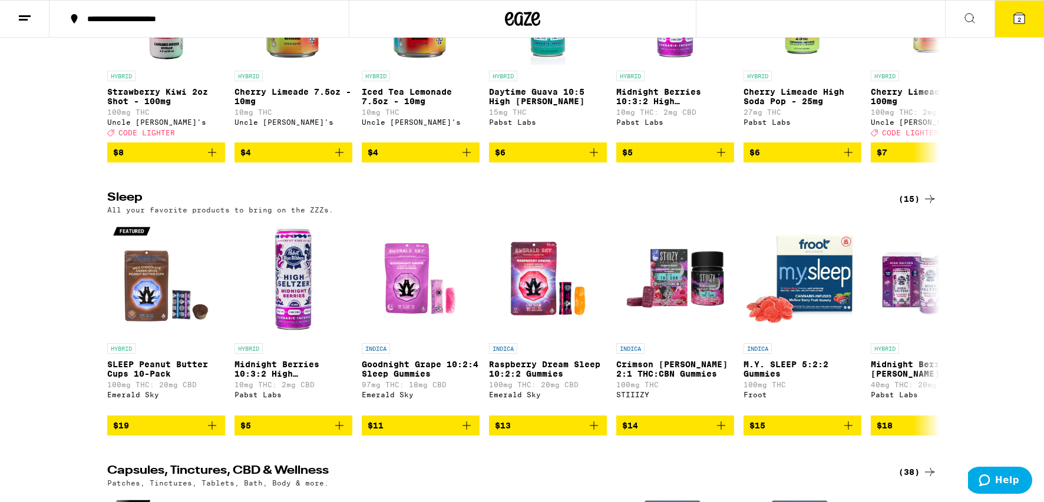
scroll to position [4039, 0]
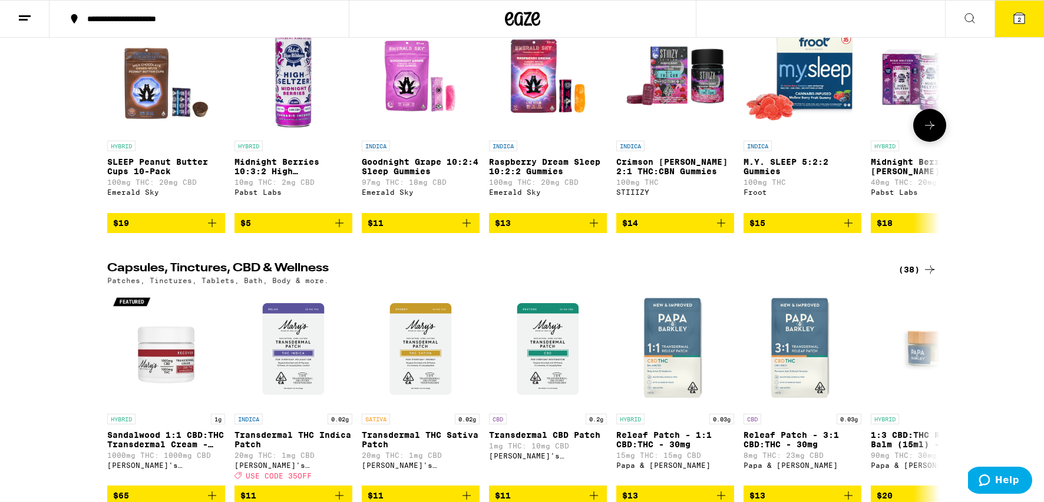
click at [469, 230] on icon "Add to bag" at bounding box center [466, 223] width 14 height 14
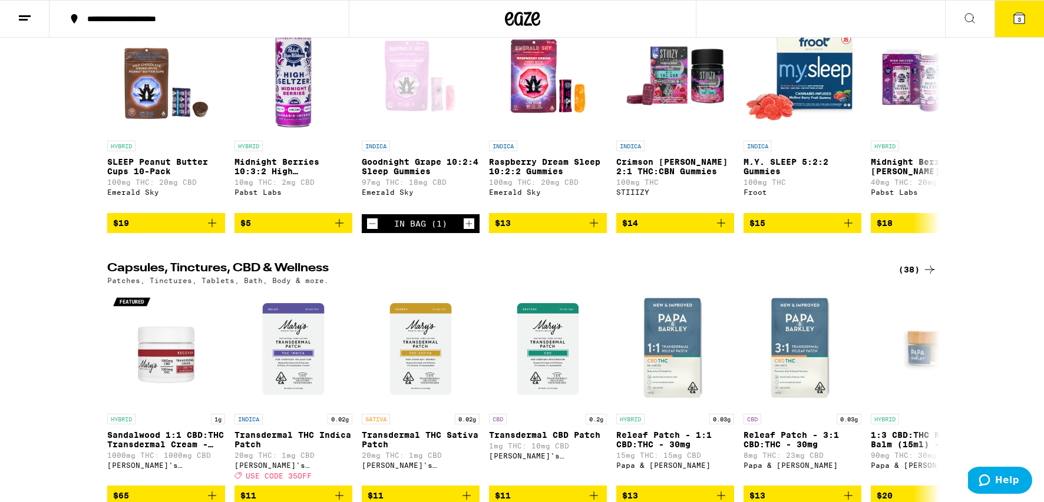
click at [1024, 24] on icon at bounding box center [1019, 18] width 14 height 14
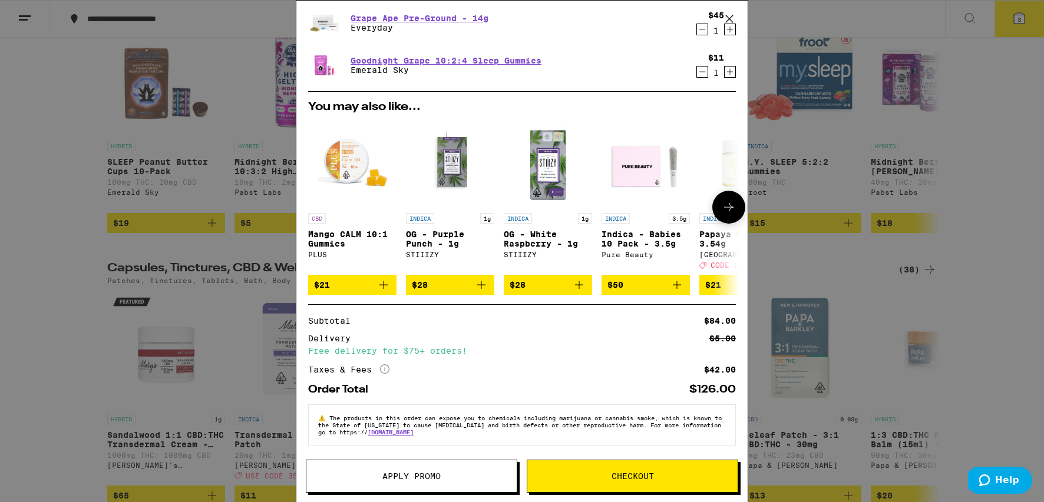
scroll to position [80, 0]
click at [400, 474] on span "Apply Promo" at bounding box center [411, 476] width 58 height 8
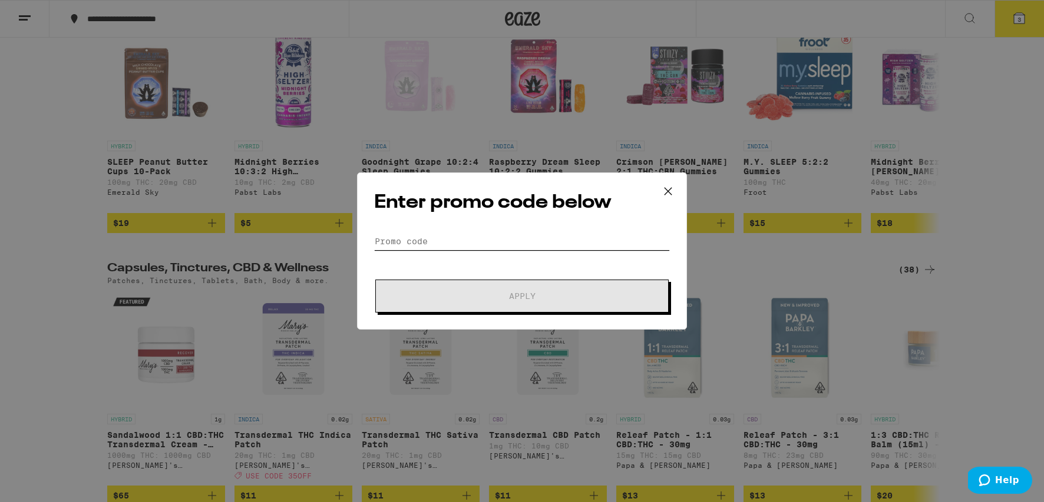
click at [409, 233] on input "Promo Code" at bounding box center [522, 242] width 296 height 18
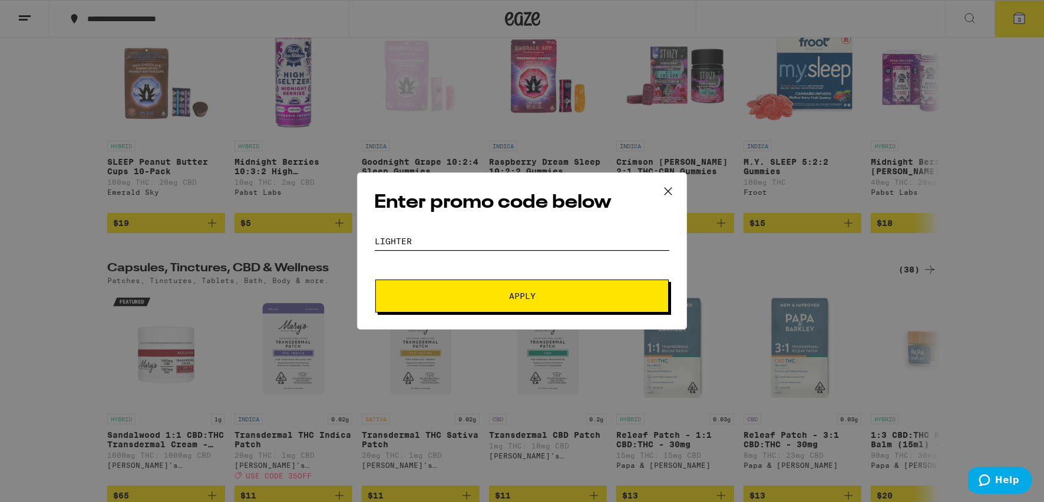
type input "LIGHTER"
click at [517, 302] on button "Apply" at bounding box center [521, 296] width 293 height 33
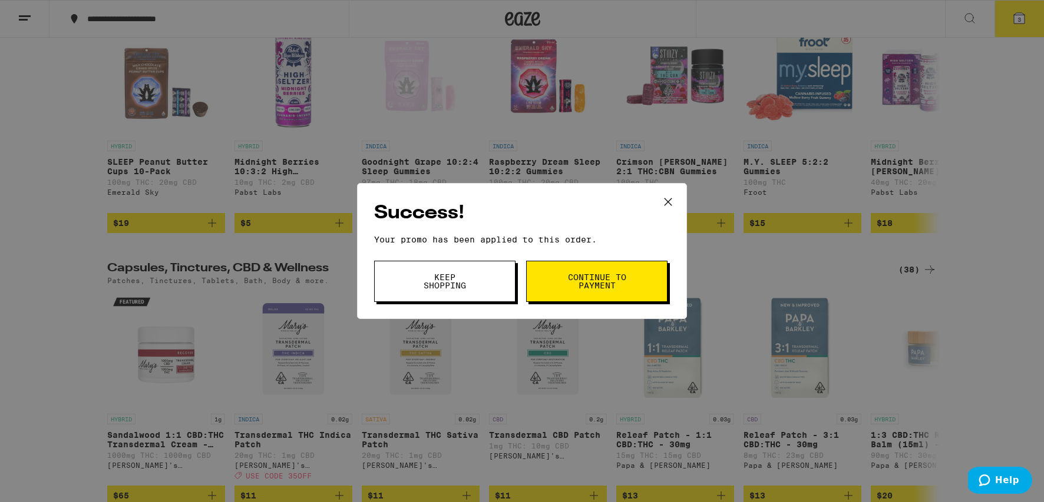
click at [580, 290] on span "Continue to payment" at bounding box center [597, 281] width 60 height 16
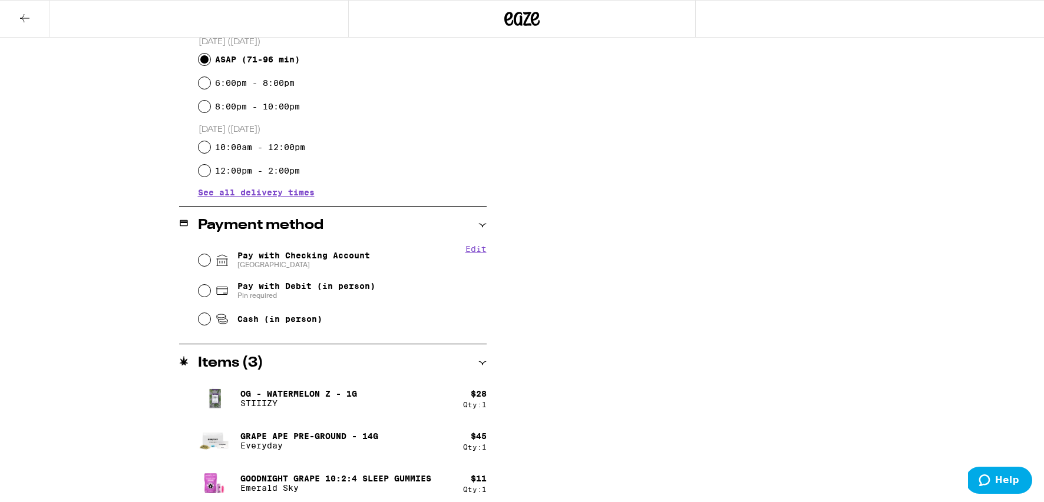
scroll to position [336, 0]
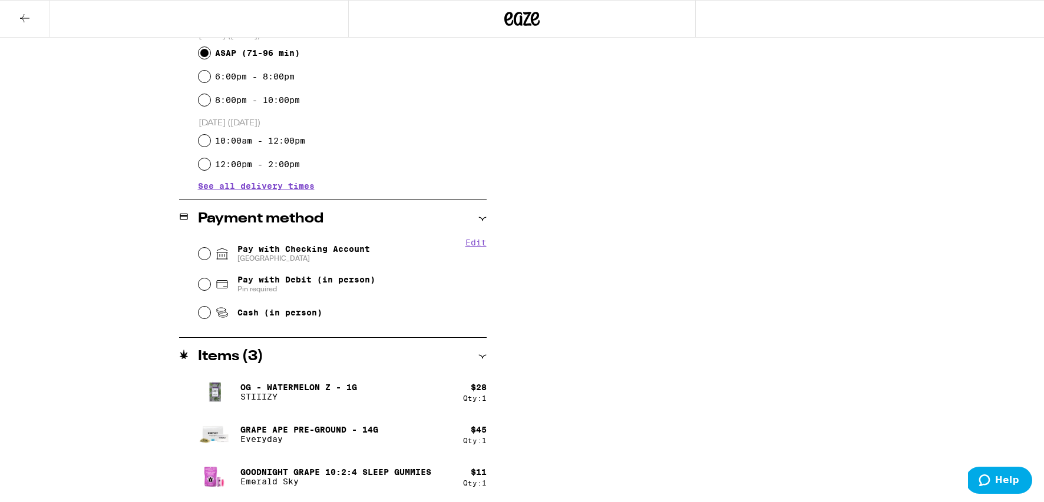
click at [474, 243] on button "Edit" at bounding box center [475, 242] width 21 height 9
click at [477, 245] on button "Done" at bounding box center [475, 242] width 21 height 9
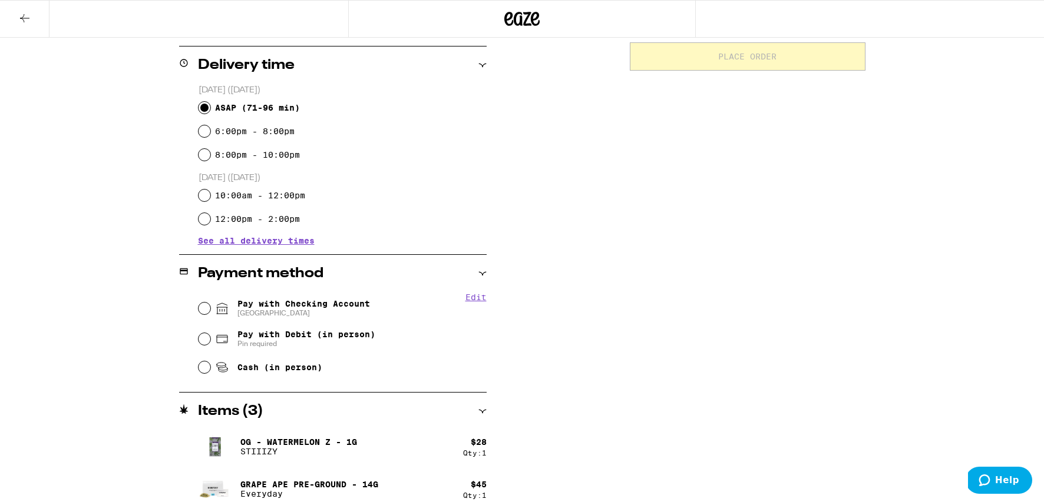
scroll to position [303, 0]
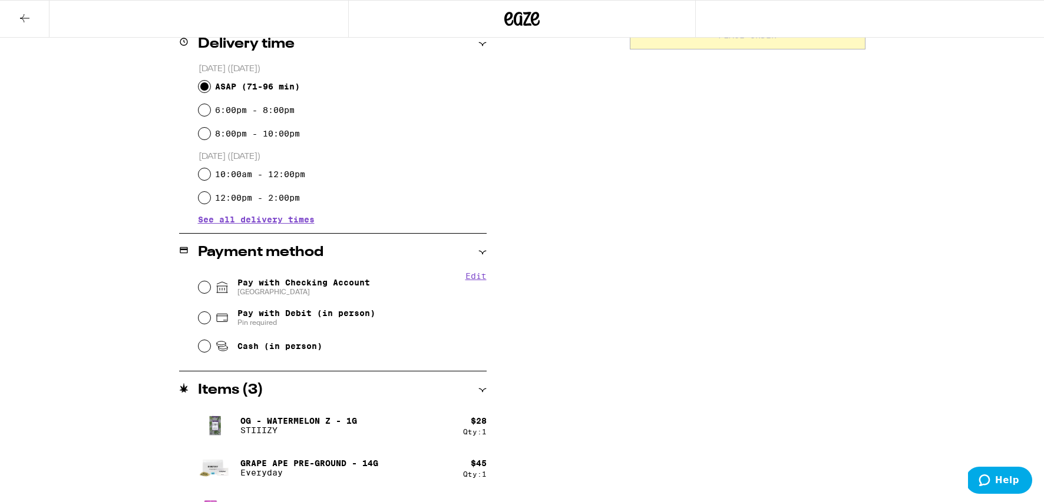
click at [469, 277] on button "Edit" at bounding box center [475, 276] width 21 height 9
click at [348, 293] on button "Remove Account" at bounding box center [350, 292] width 81 height 11
click at [316, 288] on span "Pay with Checking Account You will be redirected to link your bank" at bounding box center [303, 287] width 133 height 19
click at [210, 288] on input "Pay with Checking Account You will be redirected to link your bank" at bounding box center [204, 288] width 12 height 12
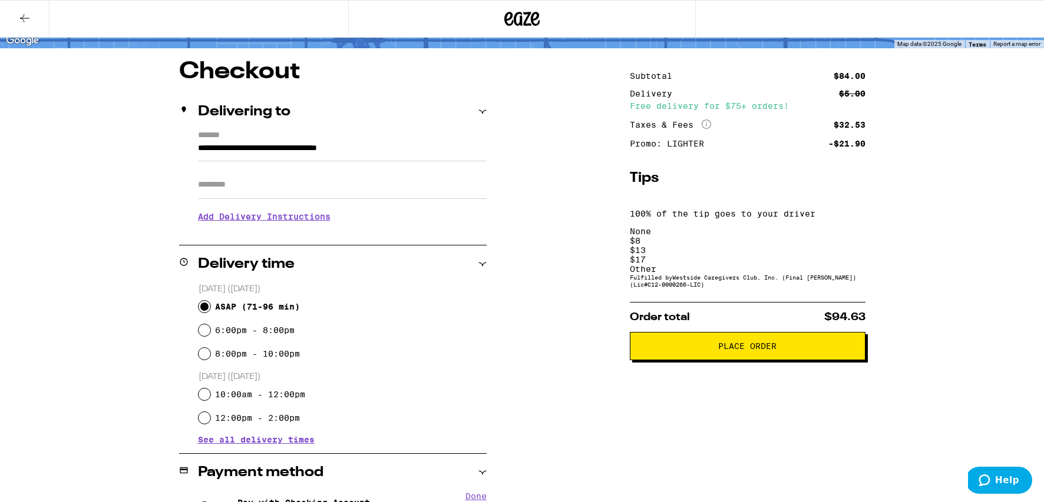
scroll to position [0, 0]
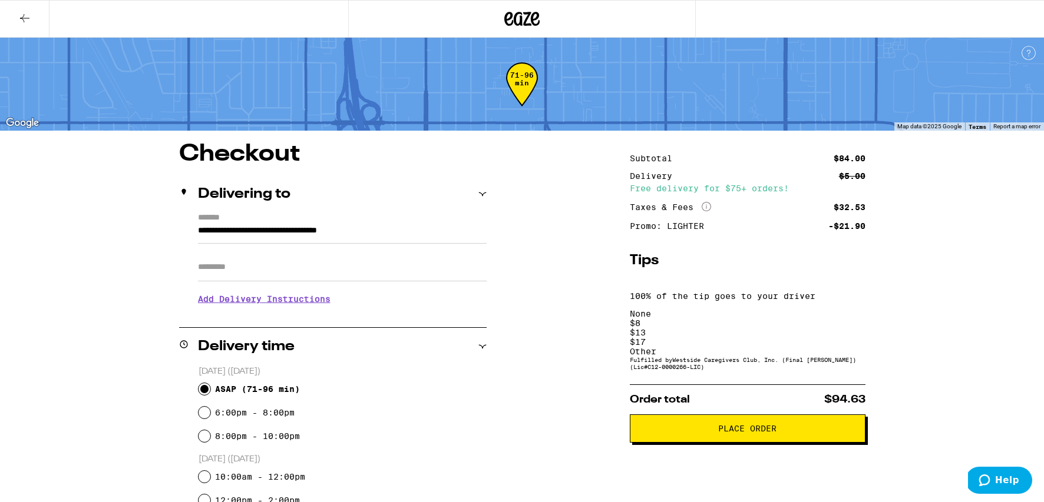
click at [687, 319] on div "$ 8" at bounding box center [748, 323] width 236 height 9
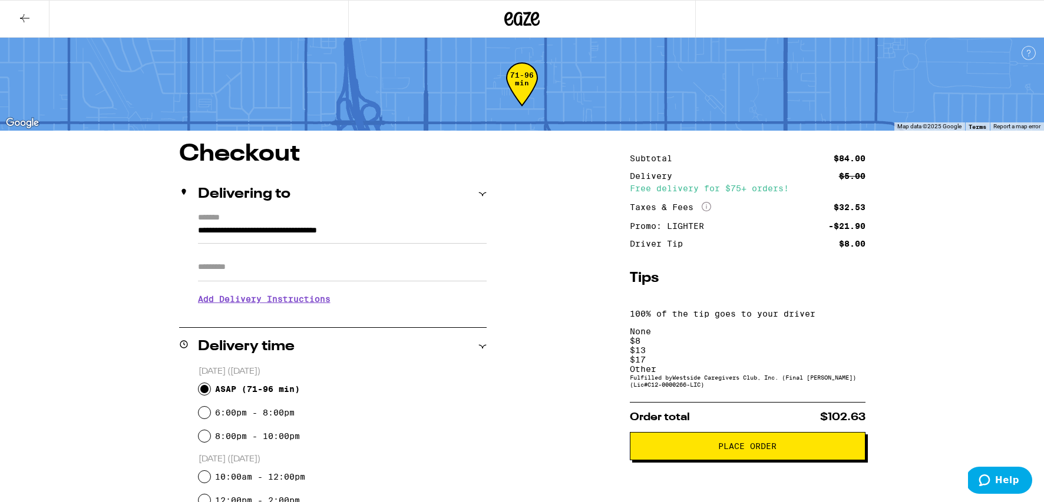
click at [739, 432] on button "Place Order" at bounding box center [748, 446] width 236 height 28
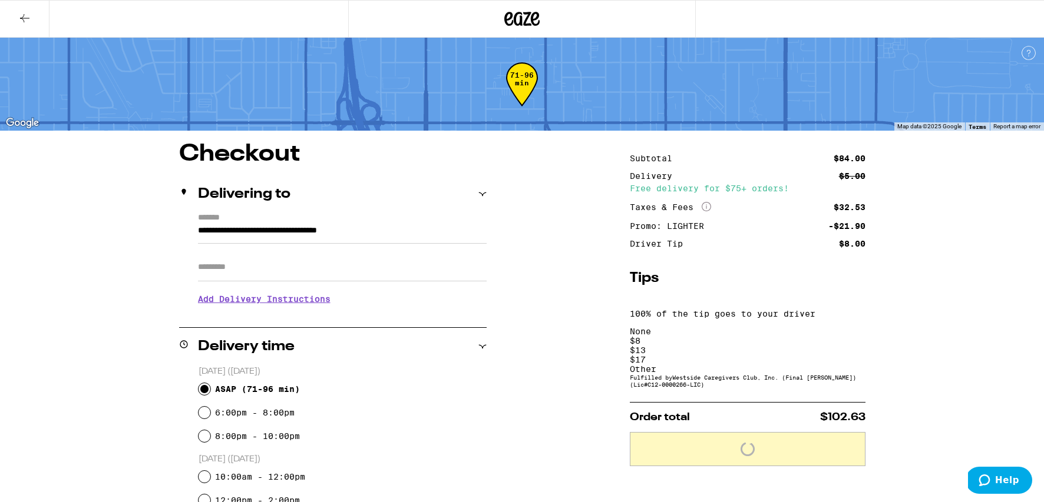
click at [352, 236] on input "**********" at bounding box center [342, 234] width 289 height 20
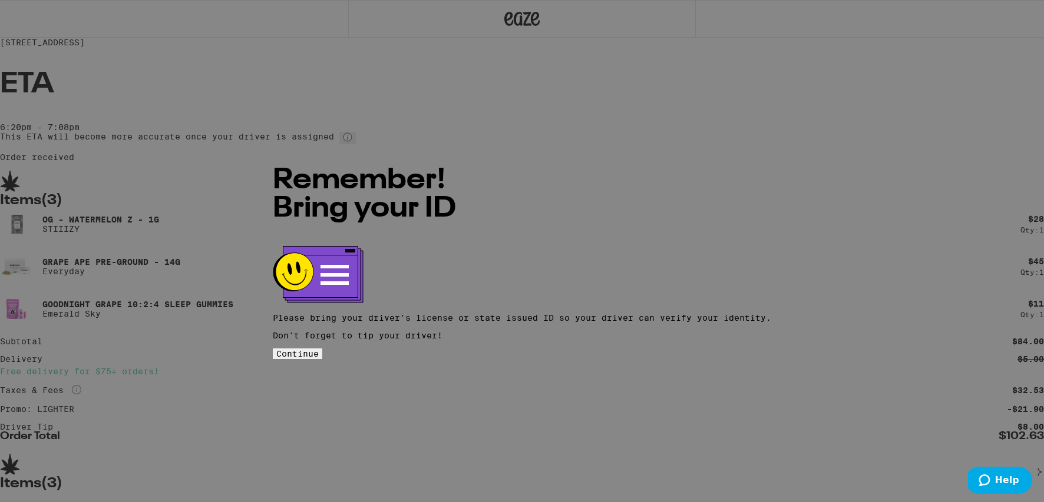
click at [319, 349] on span "Continue" at bounding box center [297, 353] width 42 height 9
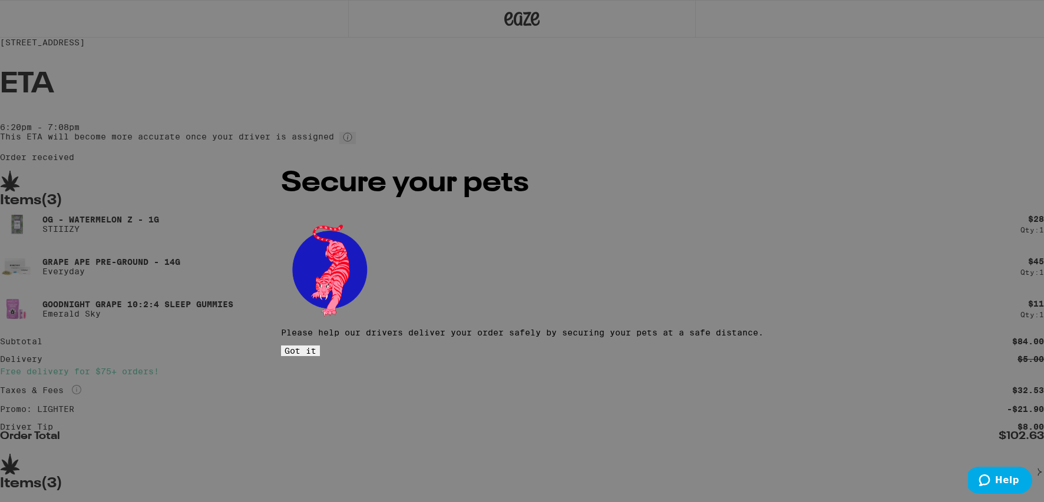
click at [316, 346] on span "Got it" at bounding box center [300, 350] width 32 height 9
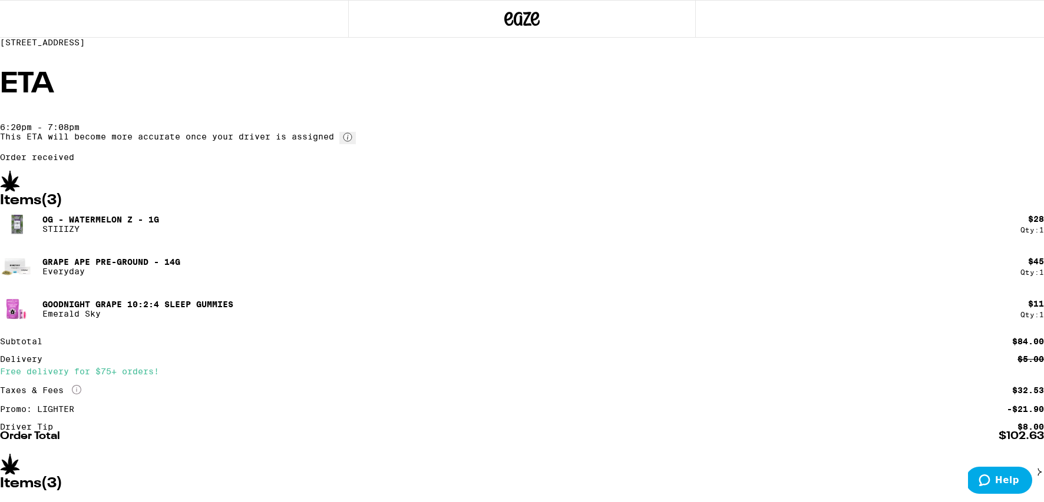
click at [352, 141] on circle at bounding box center [347, 137] width 8 height 8
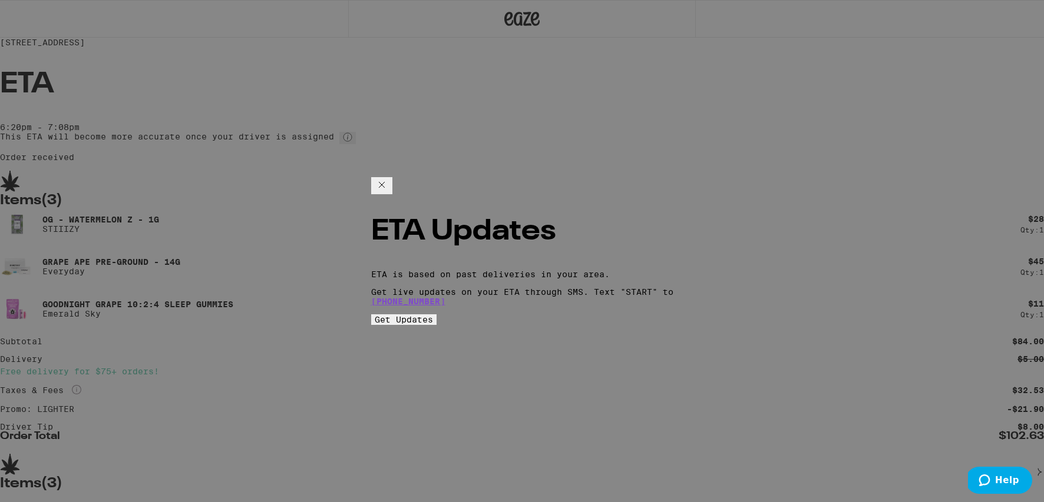
click at [385, 182] on icon "Close ETA information modal" at bounding box center [382, 185] width 6 height 6
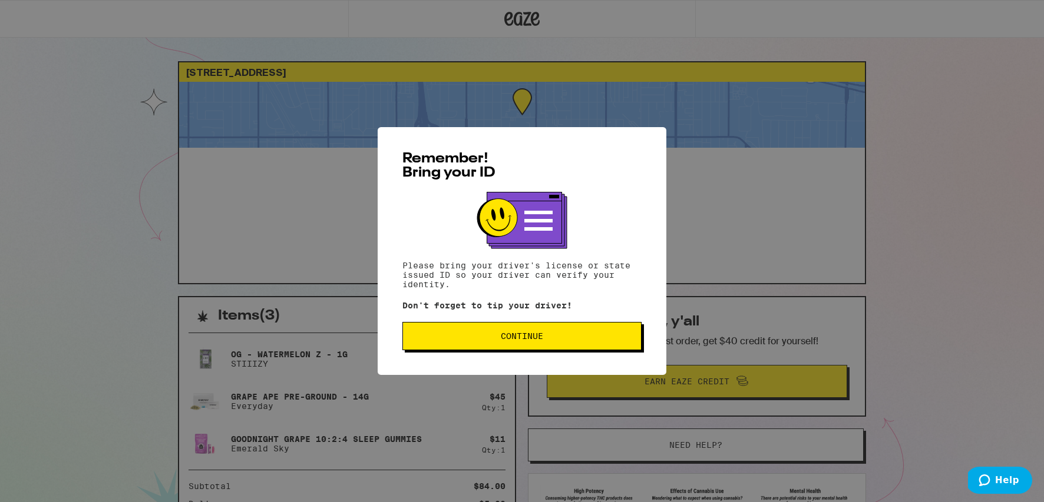
click at [536, 349] on button "Continue" at bounding box center [521, 336] width 239 height 28
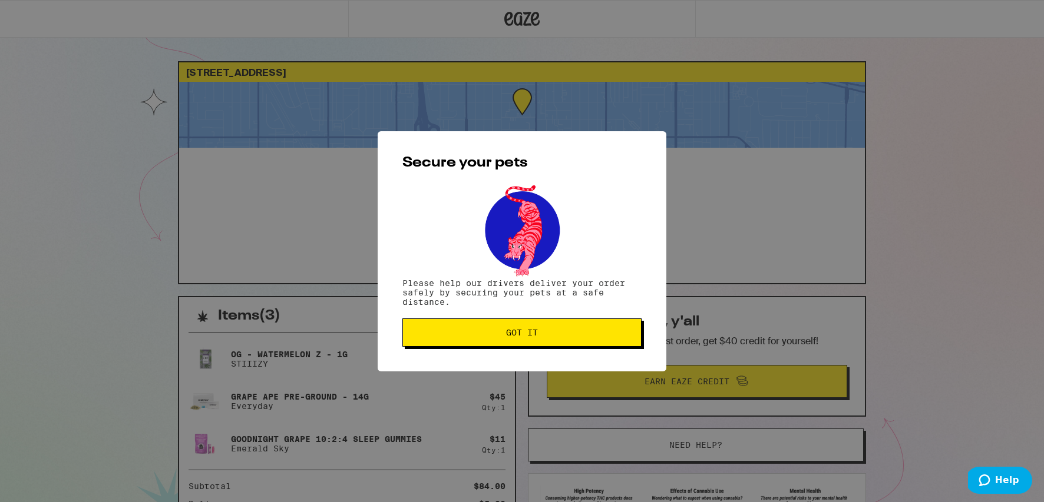
click at [525, 331] on span "Got it" at bounding box center [522, 333] width 32 height 8
